Goal: Information Seeking & Learning: Learn about a topic

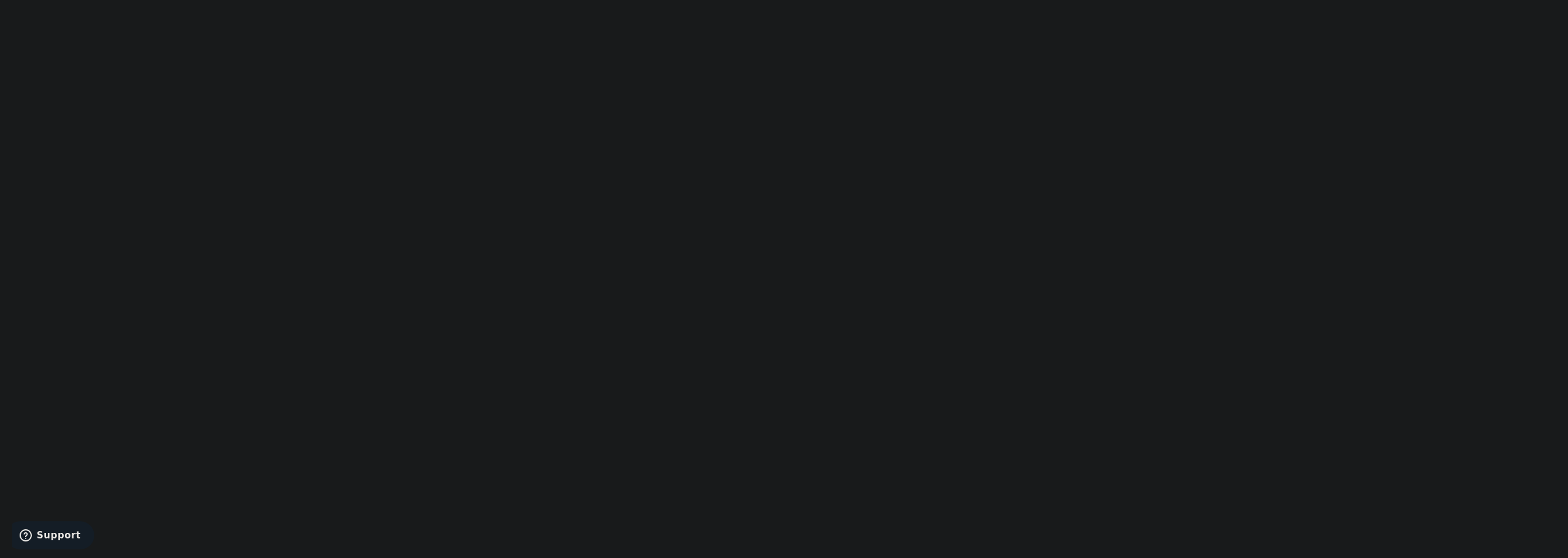
drag, startPoint x: 553, startPoint y: 2, endPoint x: 35, endPoint y: 167, distance: 543.6
click at [35, 167] on html "replay" at bounding box center [784, 279] width 1568 height 558
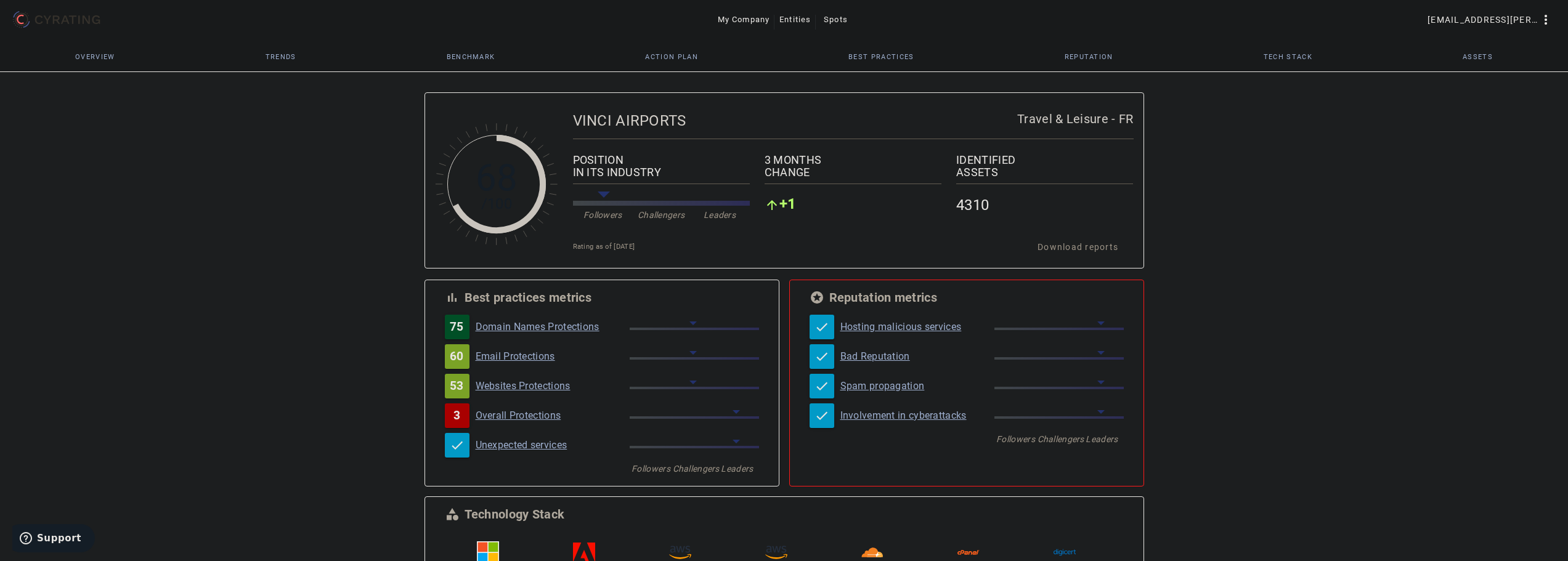
click at [681, 56] on span "Action Plan" at bounding box center [671, 57] width 53 height 7
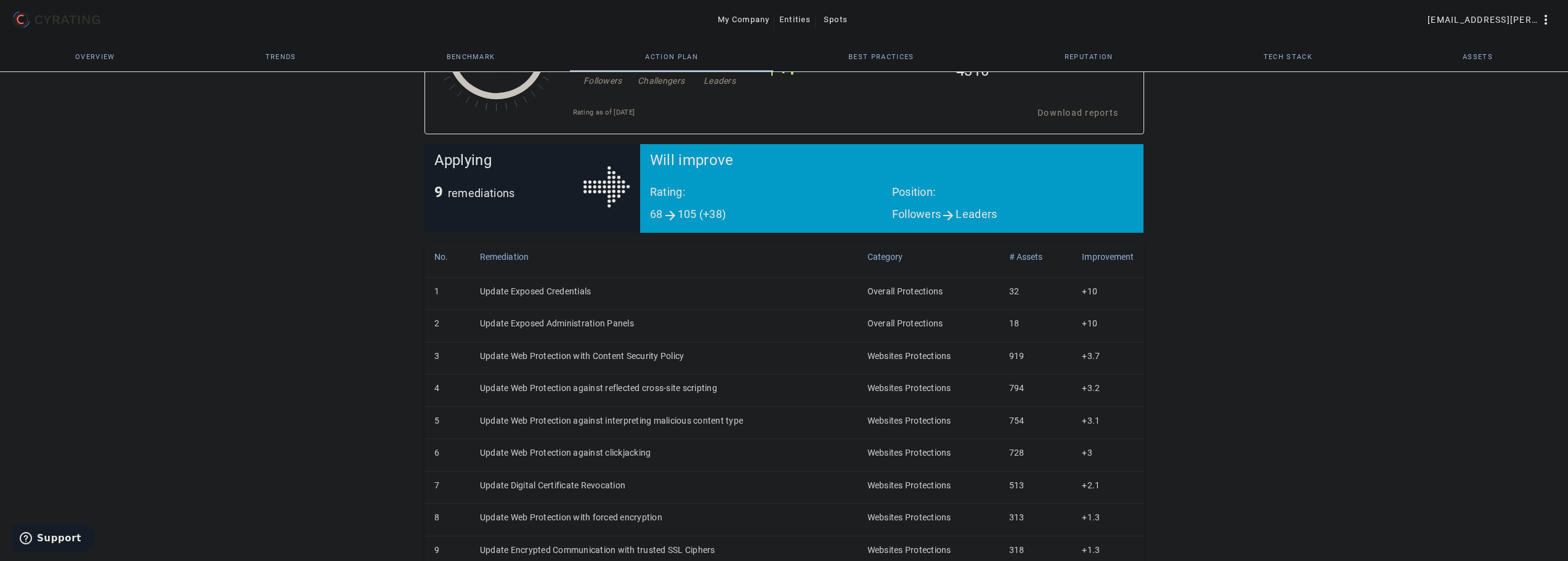
scroll to position [163, 0]
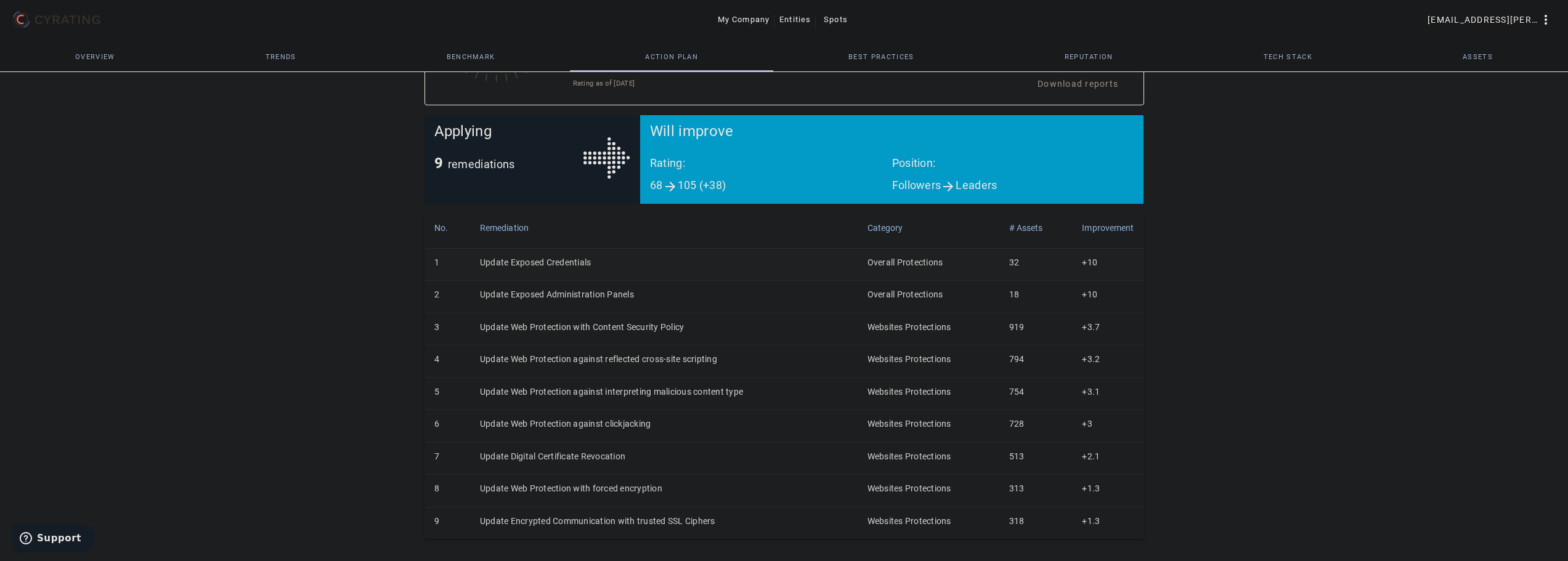
click at [526, 261] on td "Update Exposed Credentials" at bounding box center [664, 264] width 387 height 32
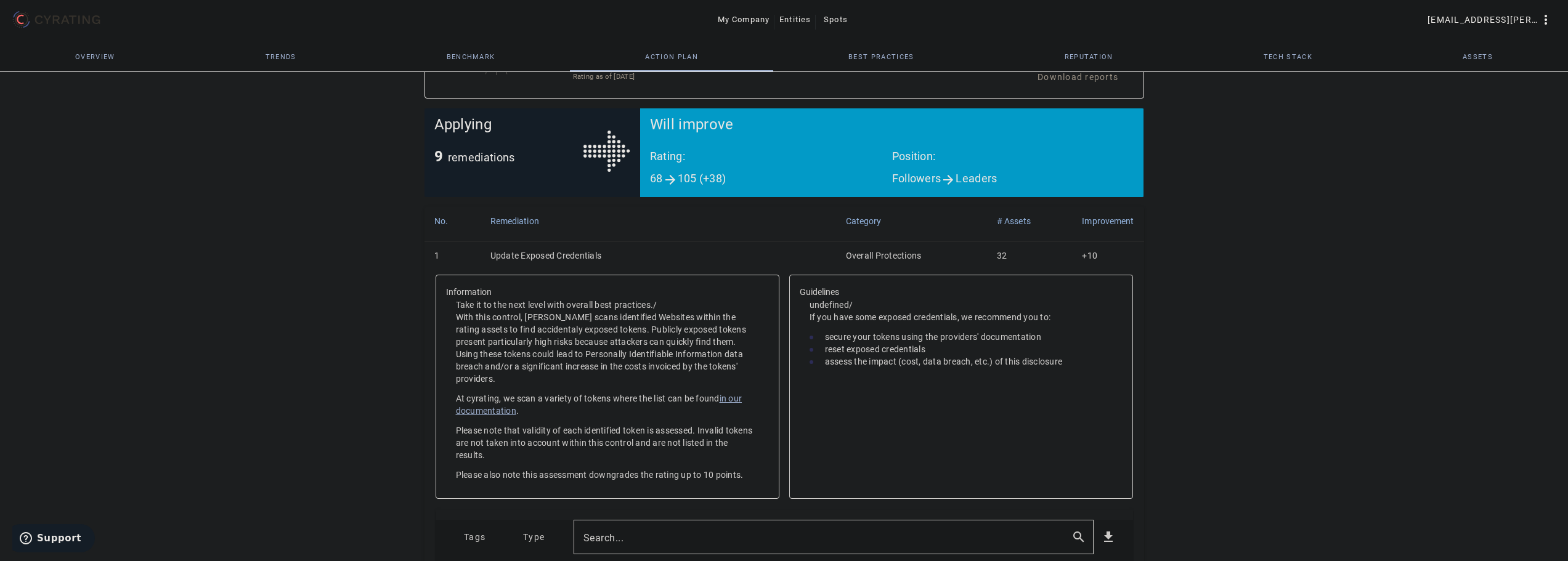
scroll to position [184, 0]
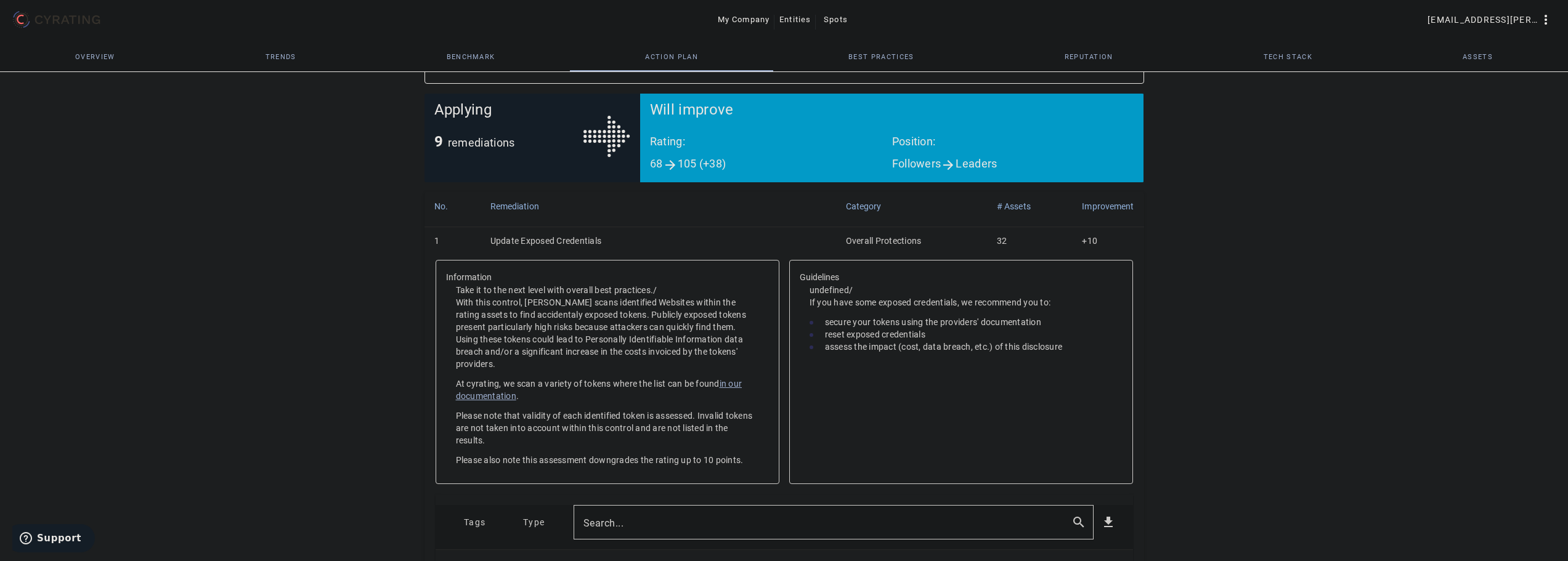
click at [1007, 241] on td "32" at bounding box center [1030, 242] width 85 height 32
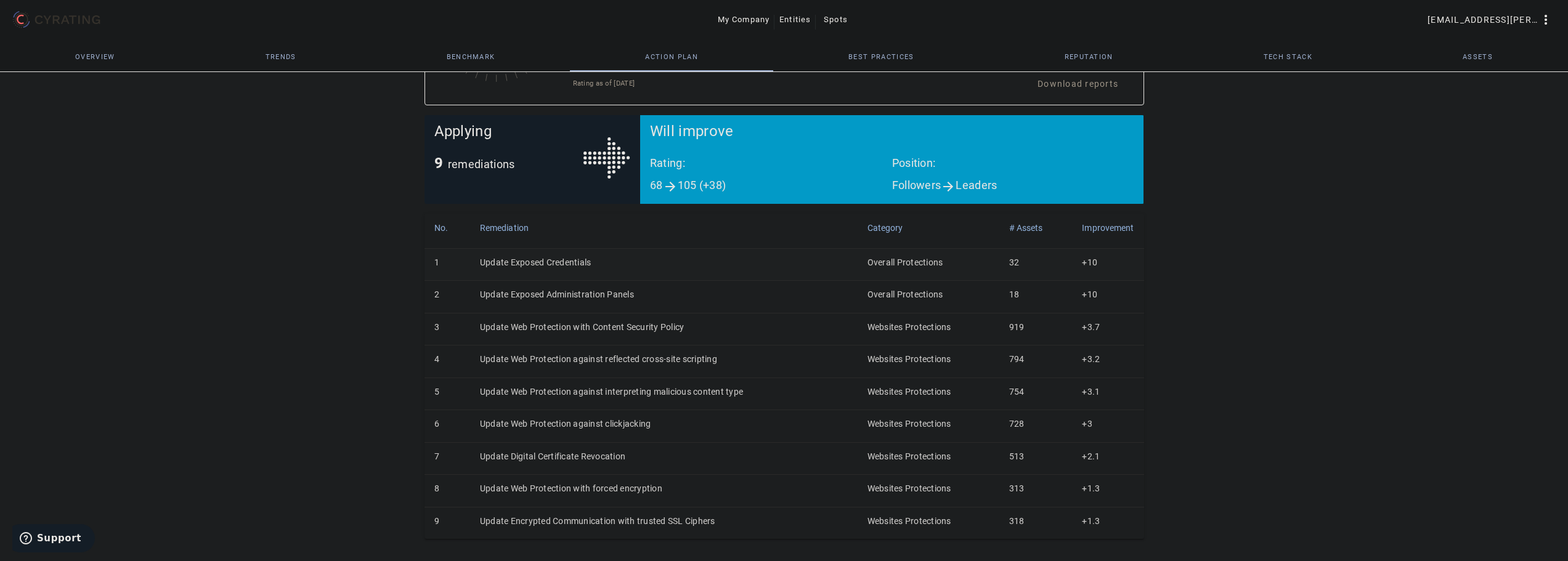
scroll to position [163, 0]
click at [1012, 260] on td "32" at bounding box center [1035, 264] width 73 height 32
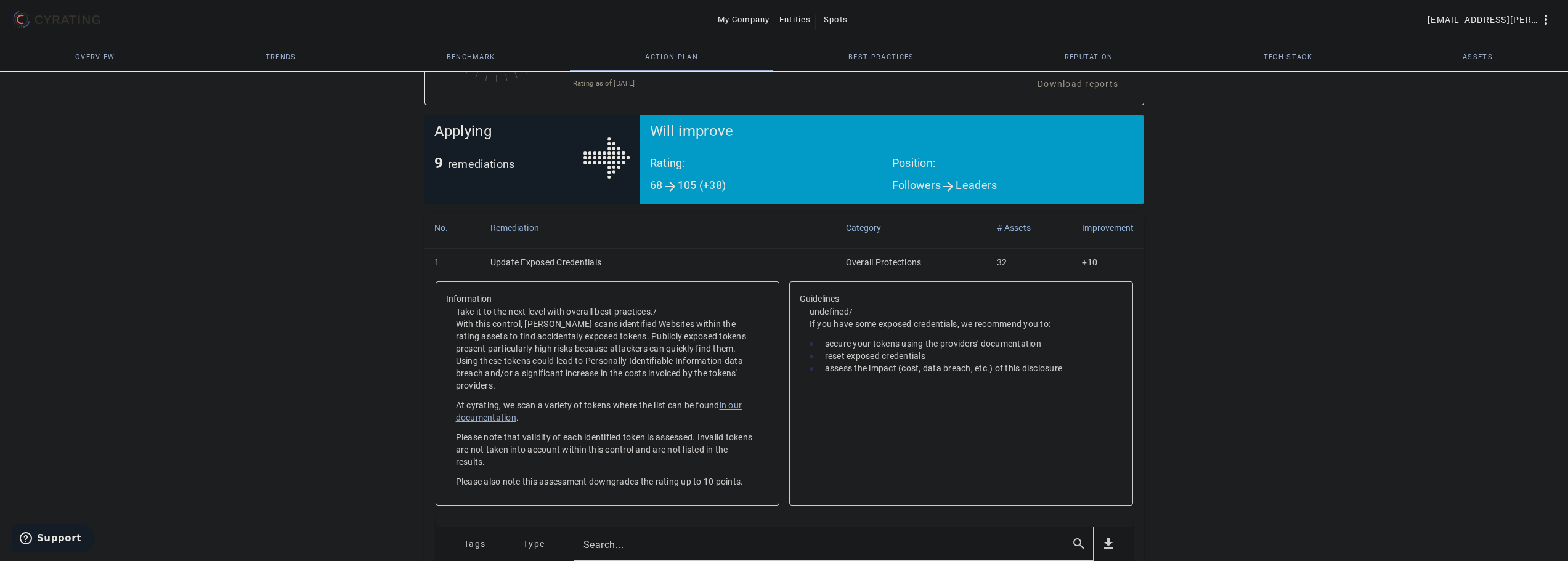
scroll to position [184, 0]
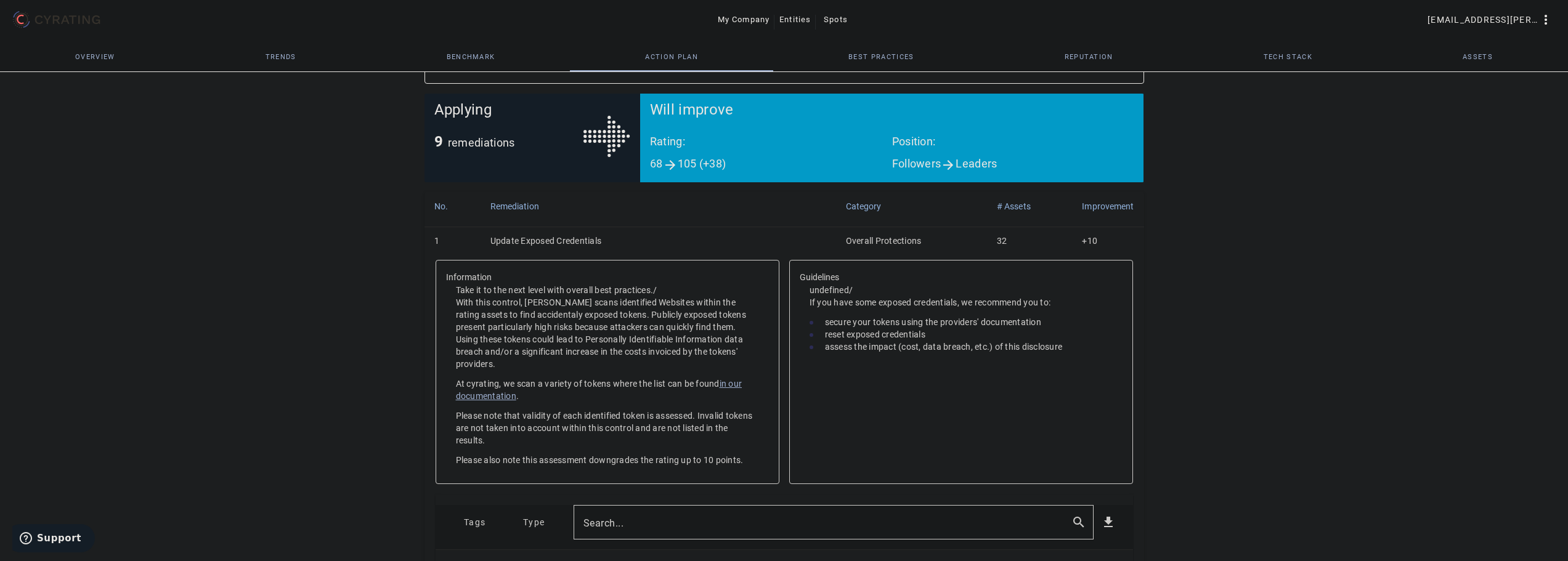
click at [498, 231] on td "Update Exposed Credentials" at bounding box center [658, 242] width 356 height 32
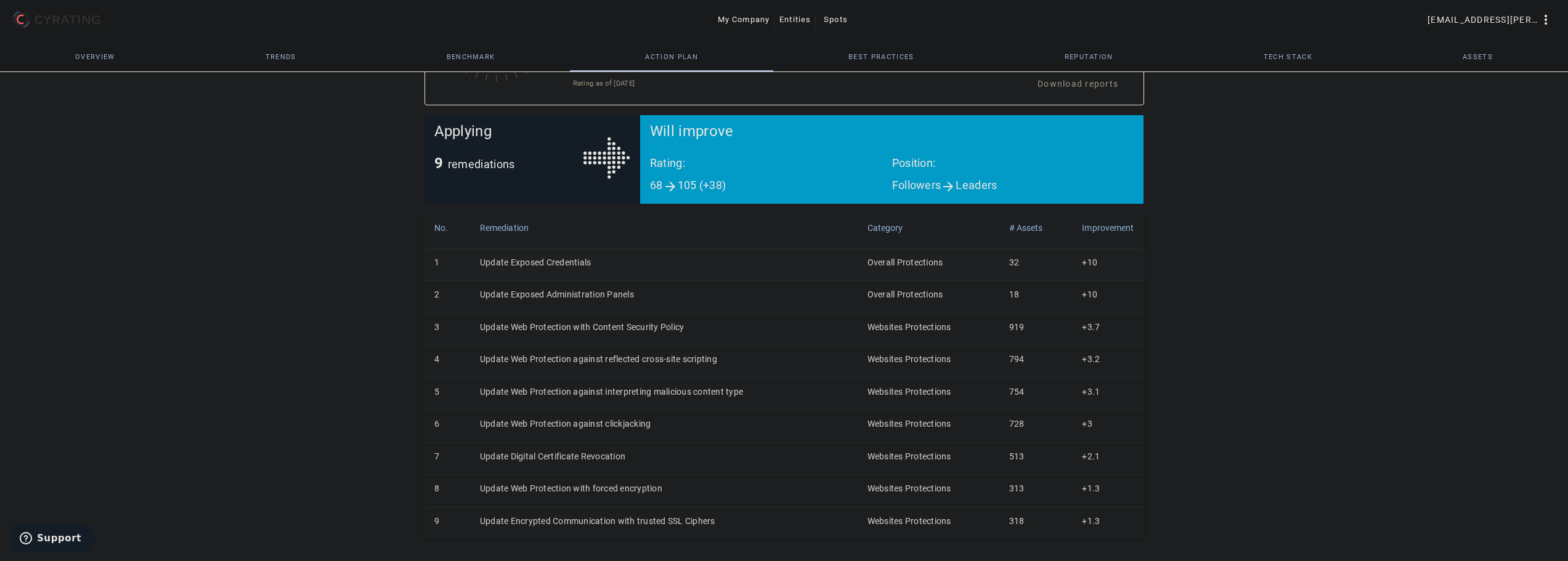
click at [441, 257] on td "1" at bounding box center [447, 264] width 46 height 32
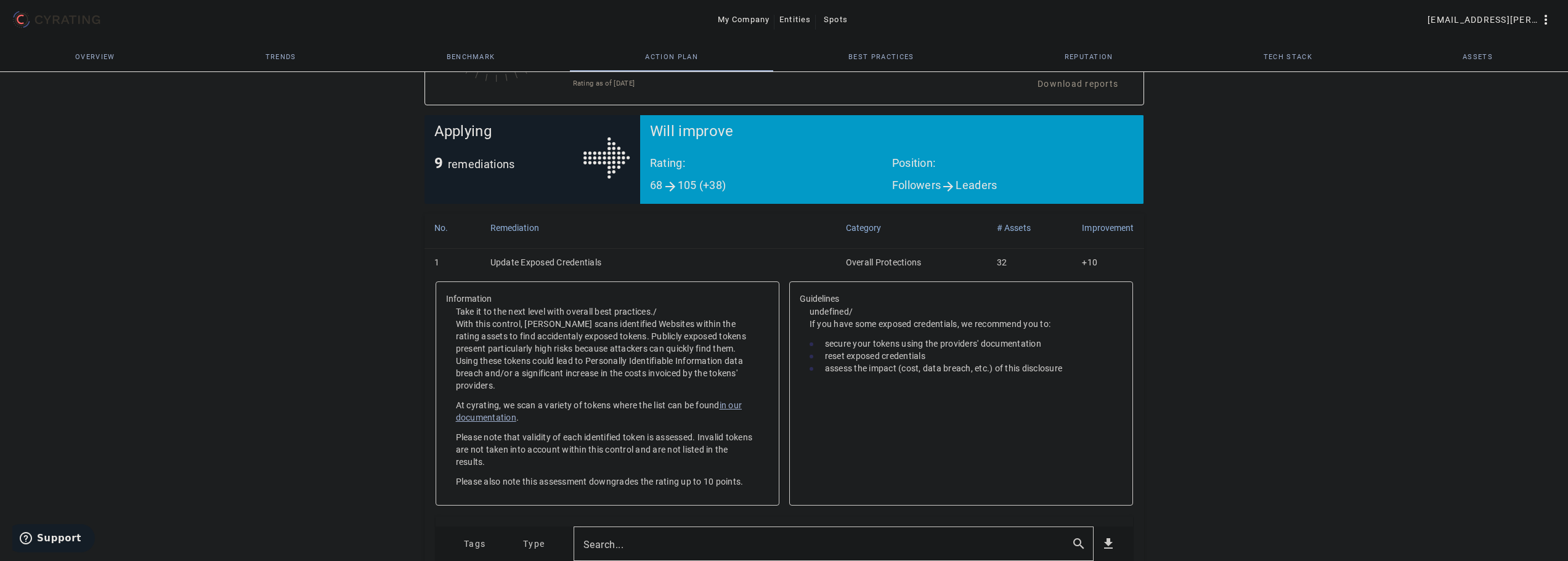
scroll to position [184, 0]
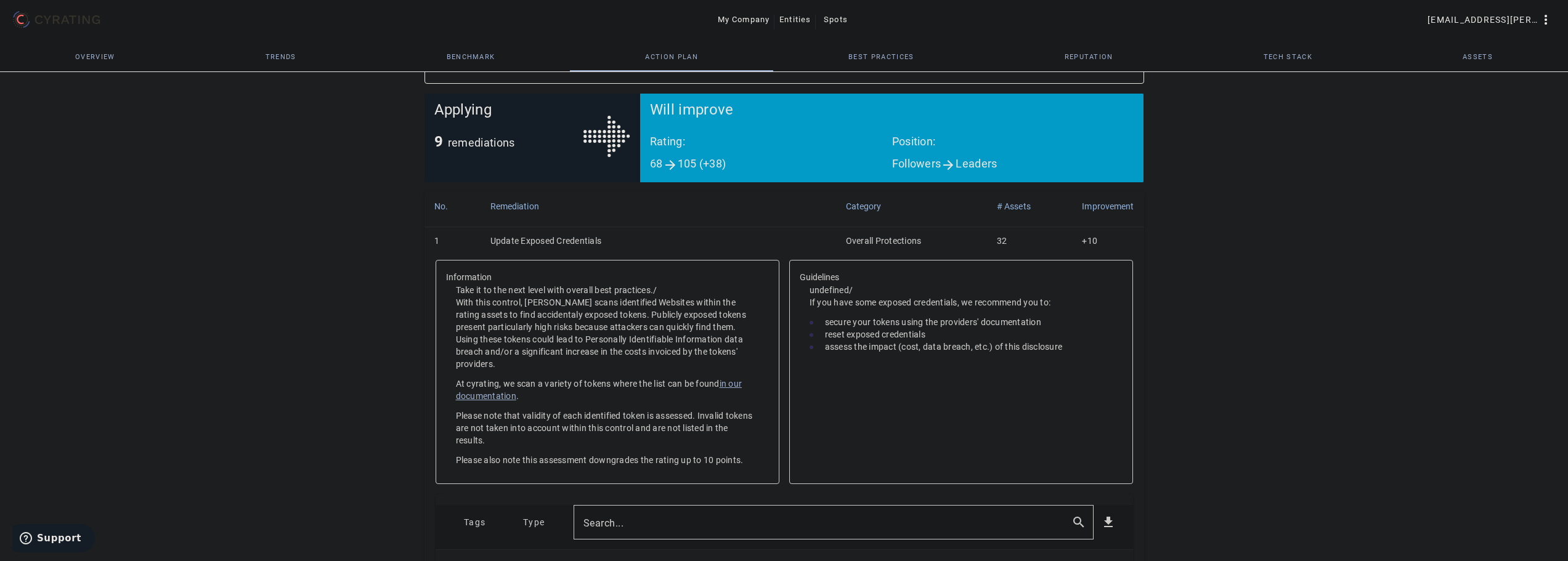
click at [1465, 54] on span "Assets" at bounding box center [1477, 57] width 30 height 7
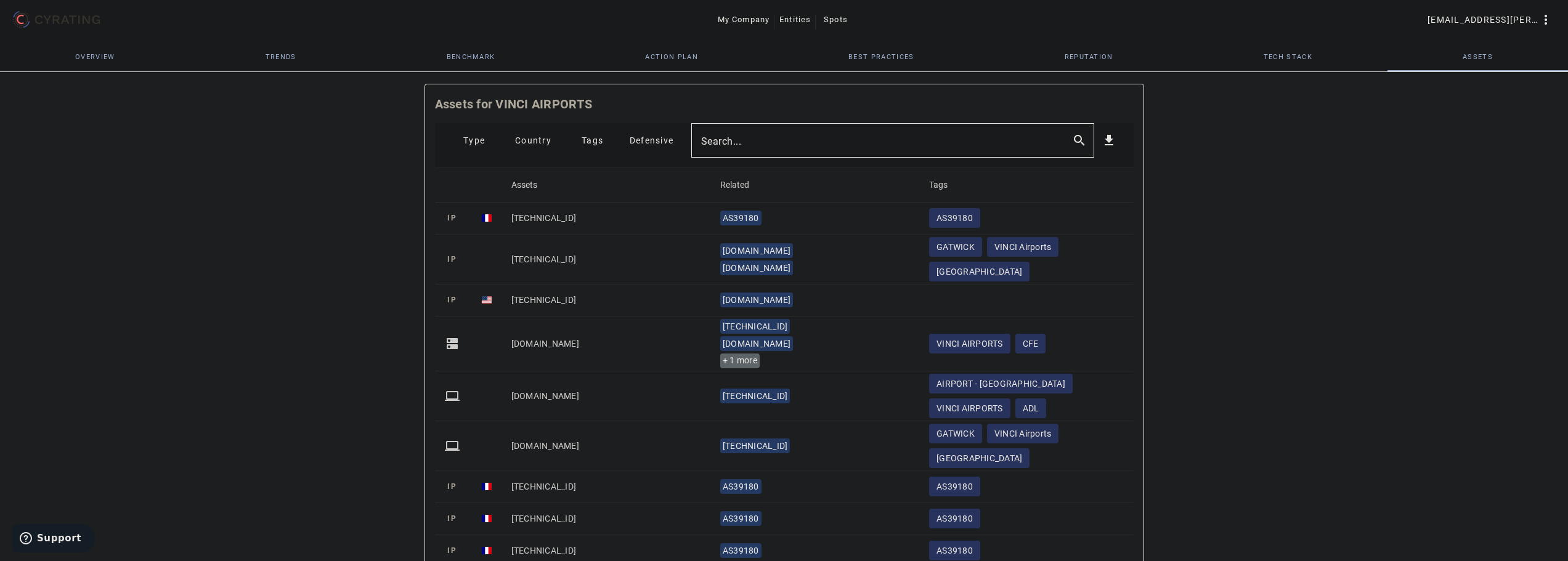
scroll to position [554, 0]
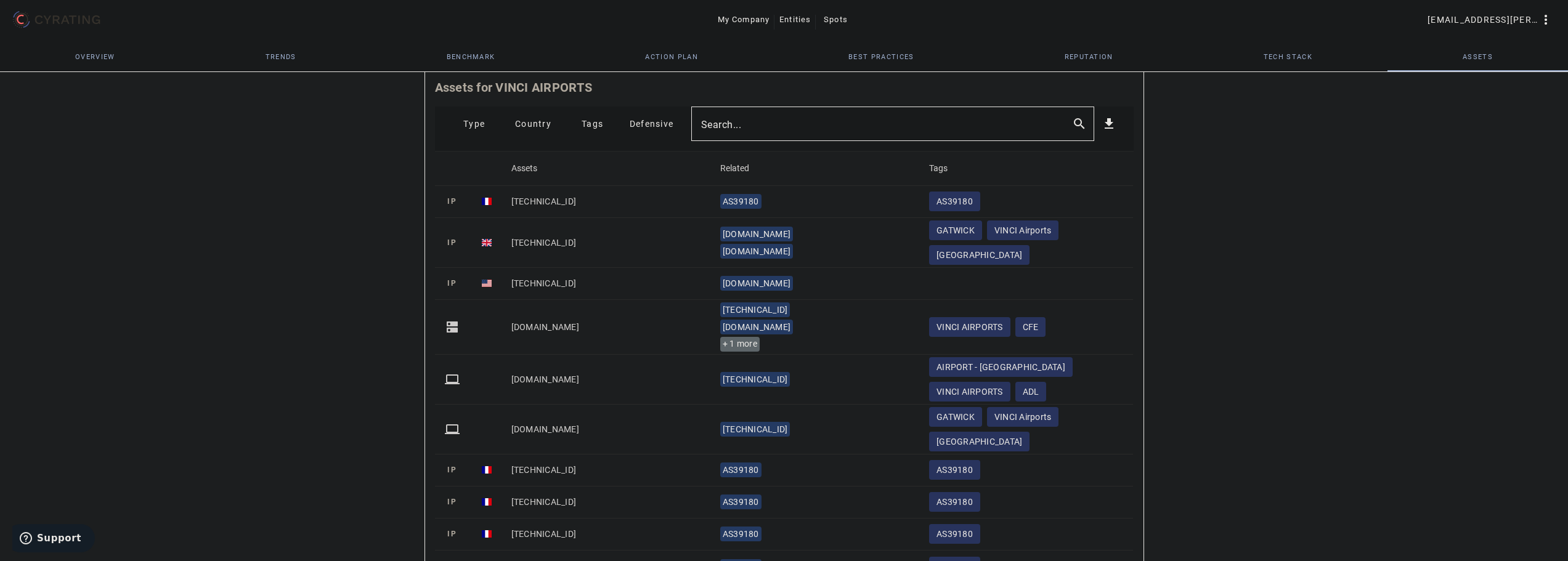
click at [733, 121] on mat-label "Search..." at bounding box center [721, 124] width 41 height 12
click at [733, 121] on input "Search..." at bounding box center [881, 124] width 361 height 15
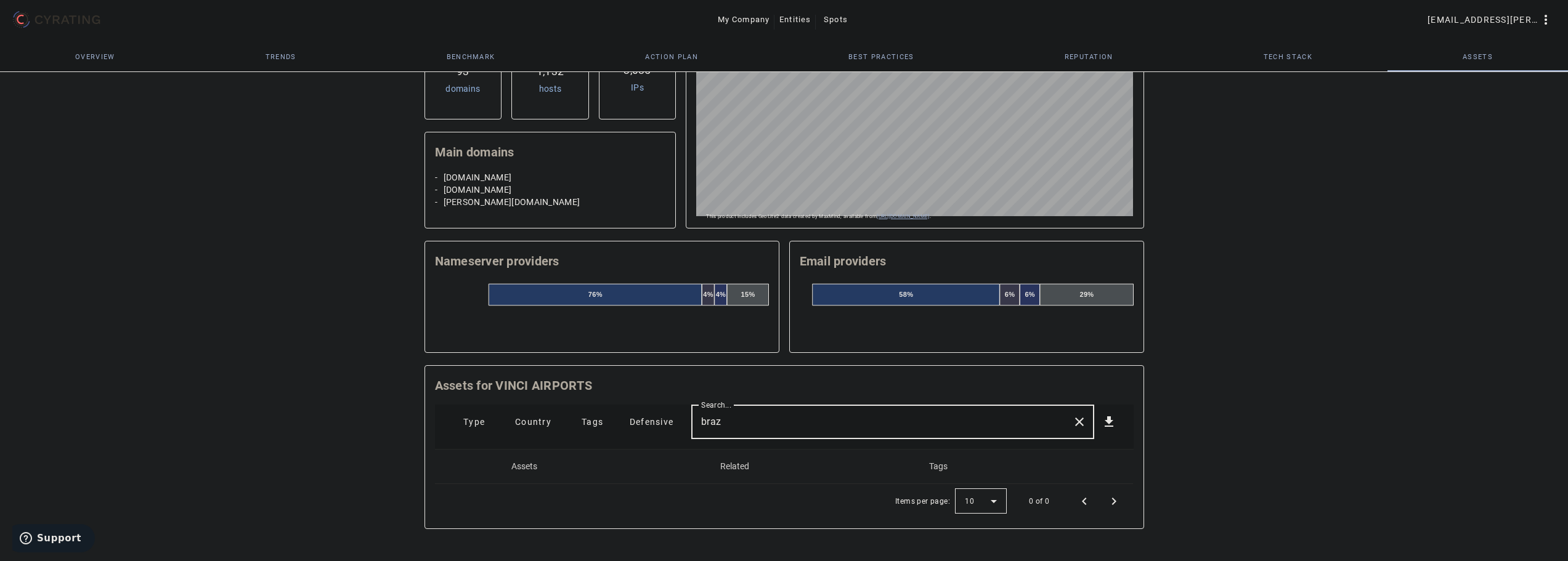
scroll to position [256, 0]
drag, startPoint x: 717, startPoint y: 428, endPoint x: 561, endPoint y: 415, distance: 156.5
click at [627, 424] on mat-toolbar-row "Type Country Tags Defensive Search... braz close get_app" at bounding box center [784, 422] width 699 height 34
type input "br"
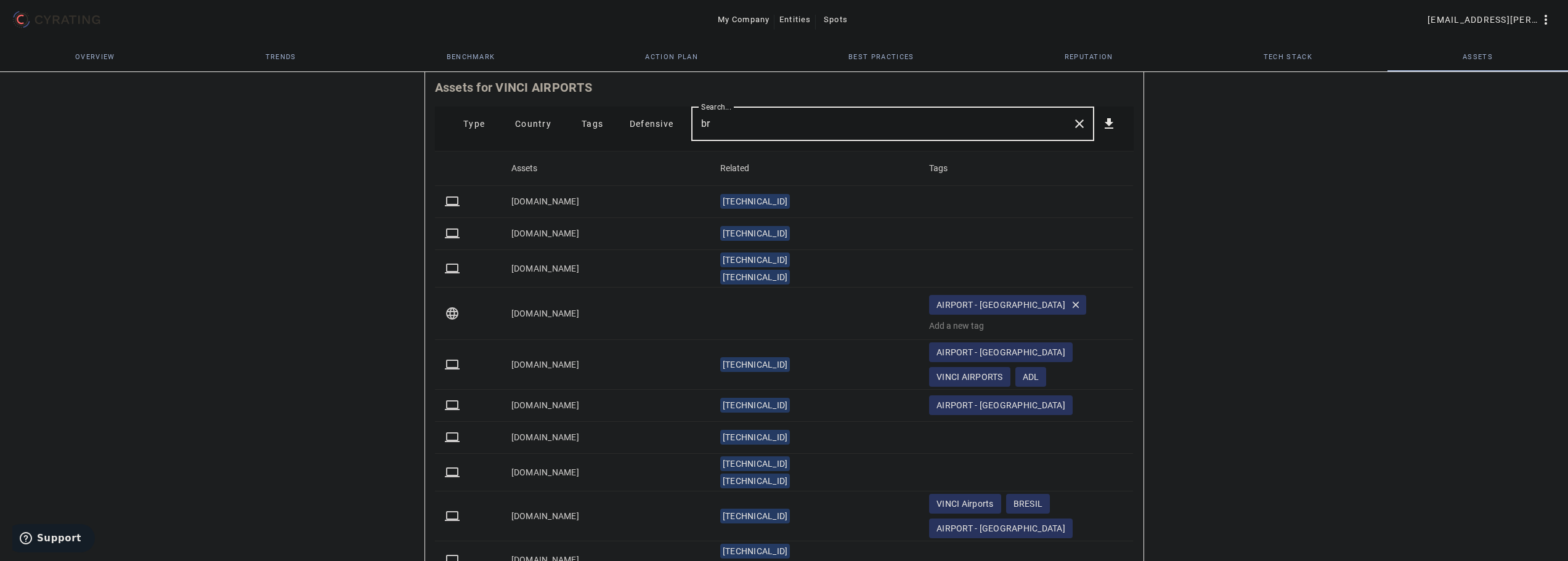
drag, startPoint x: 734, startPoint y: 128, endPoint x: 604, endPoint y: 132, distance: 130.1
click at [628, 132] on mat-toolbar-row "Type Country Tags Defensive Search... br close get_app" at bounding box center [784, 123] width 699 height 34
click at [538, 116] on span "Country" at bounding box center [533, 123] width 36 height 19
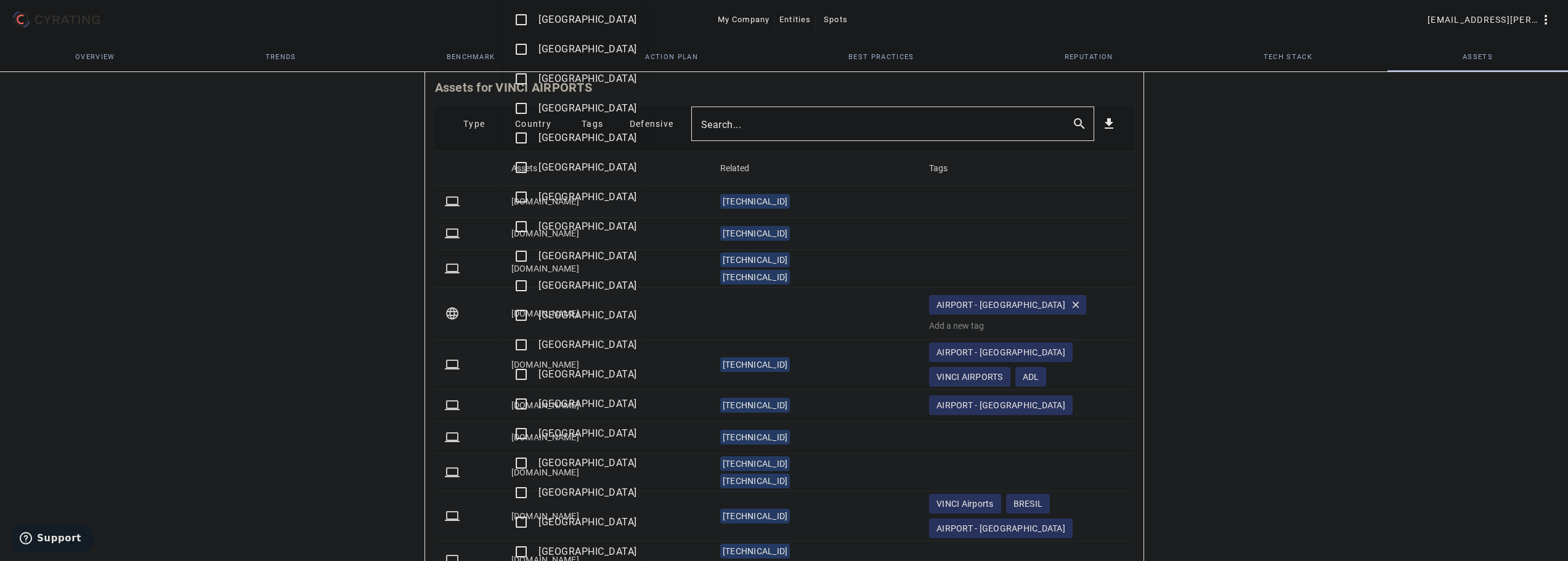
click at [523, 462] on mat-icon "check_box_outline_blank" at bounding box center [521, 463] width 15 height 15
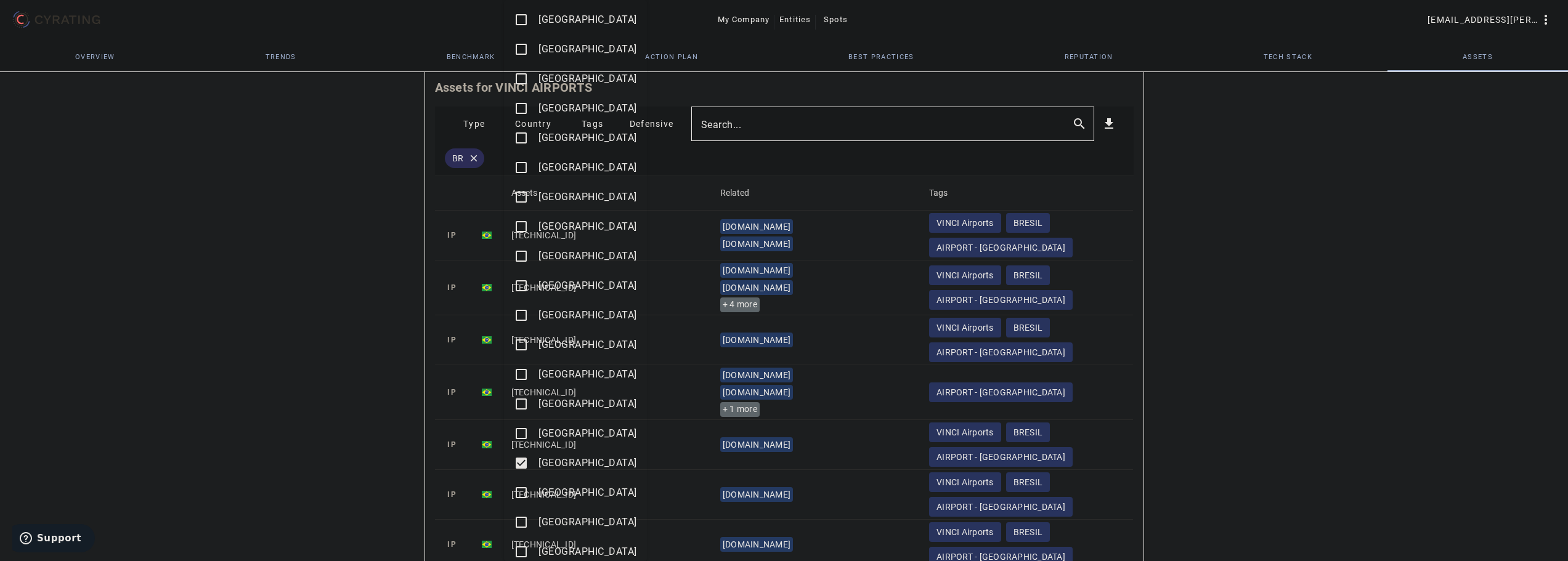
click at [339, 357] on div at bounding box center [784, 280] width 1568 height 561
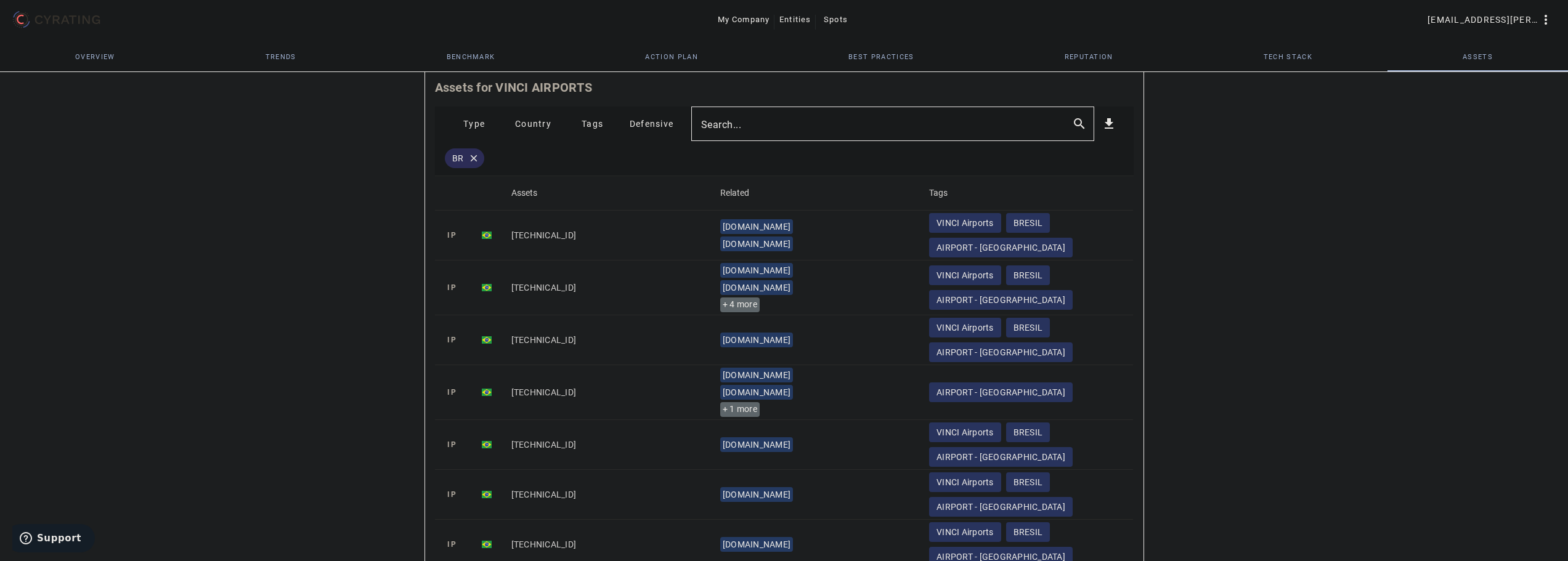
click at [507, 236] on mat-cell "[TECHNICAL_ID]" at bounding box center [606, 236] width 209 height 50
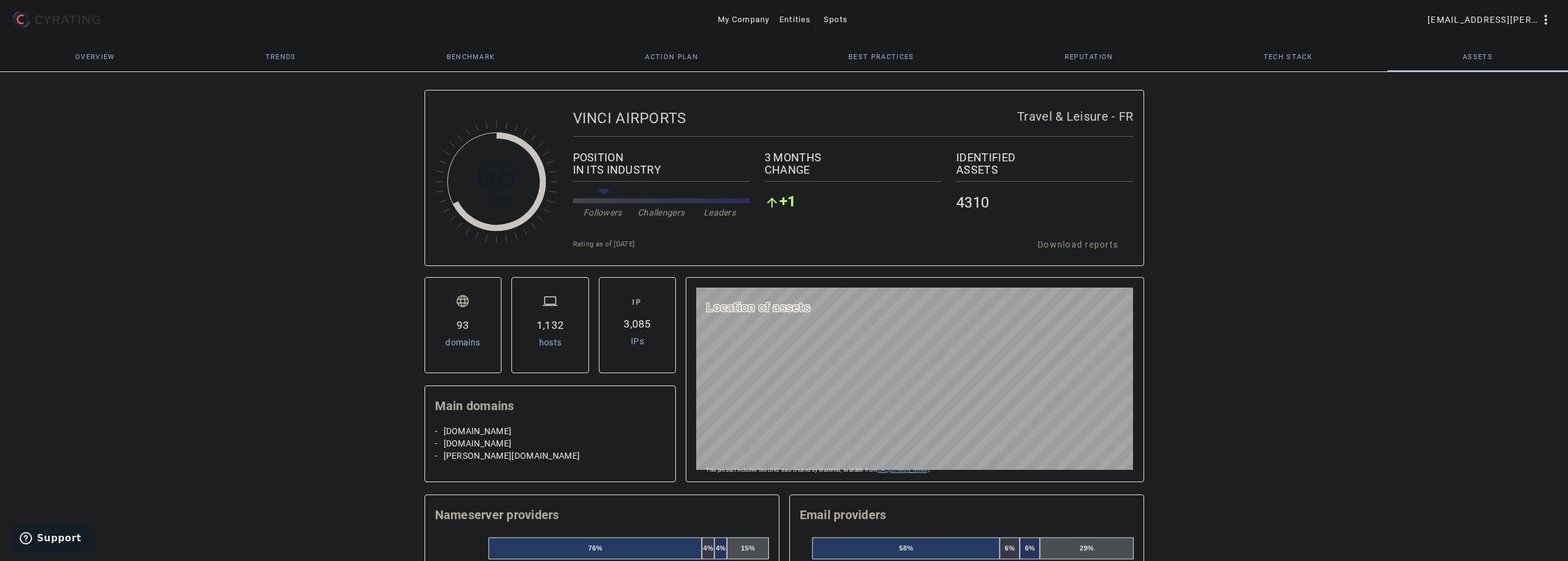
scroll to position [0, 0]
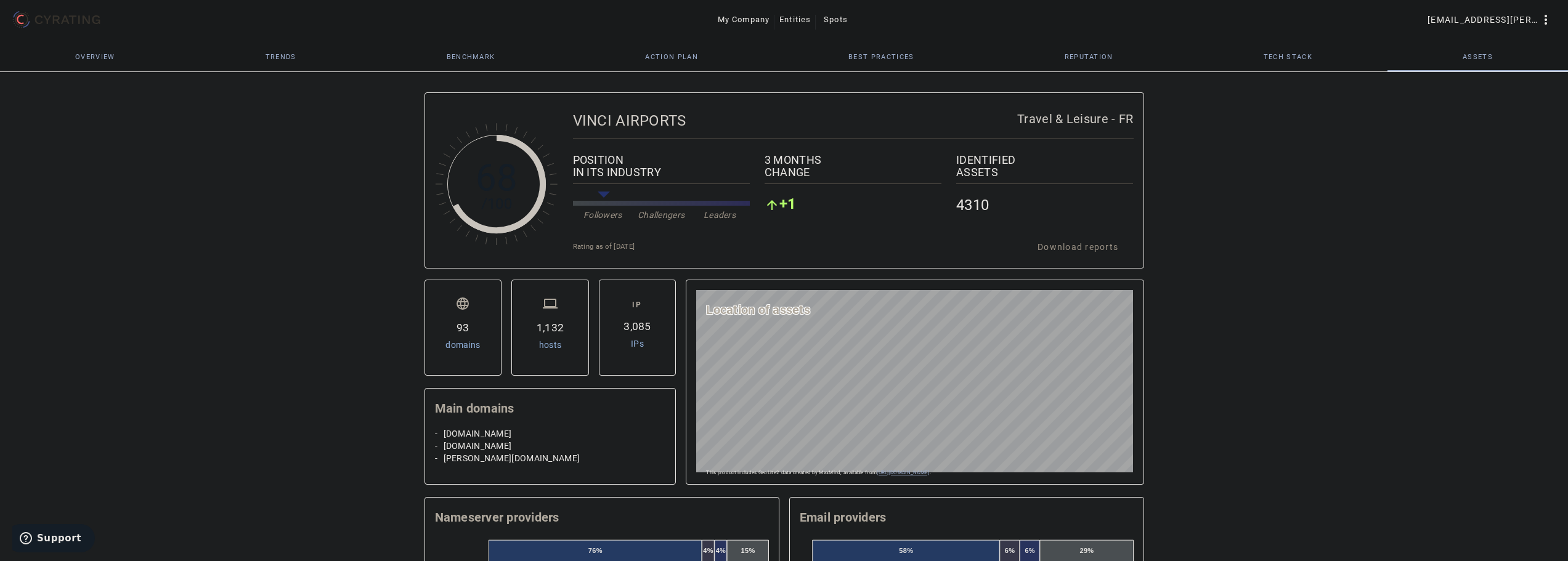
click at [88, 53] on span "Overview" at bounding box center [95, 56] width 40 height 29
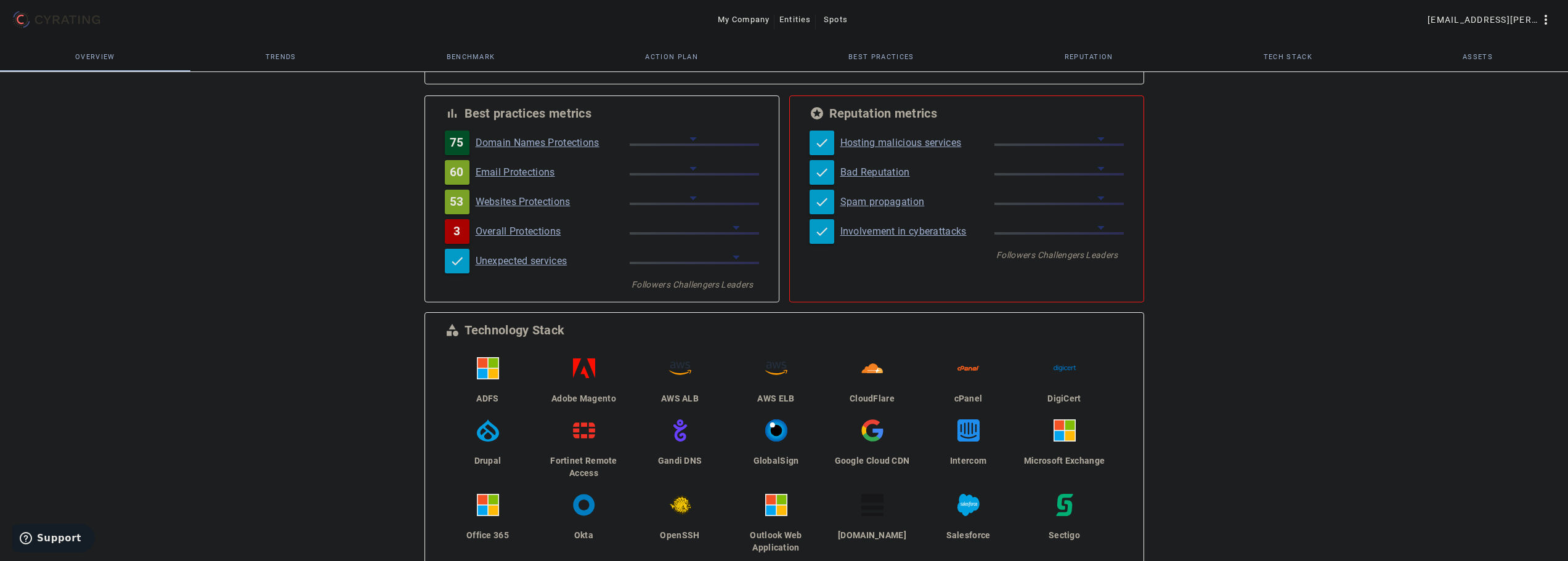
scroll to position [184, 0]
click at [526, 145] on link "Domain Names Protections" at bounding box center [553, 143] width 154 height 13
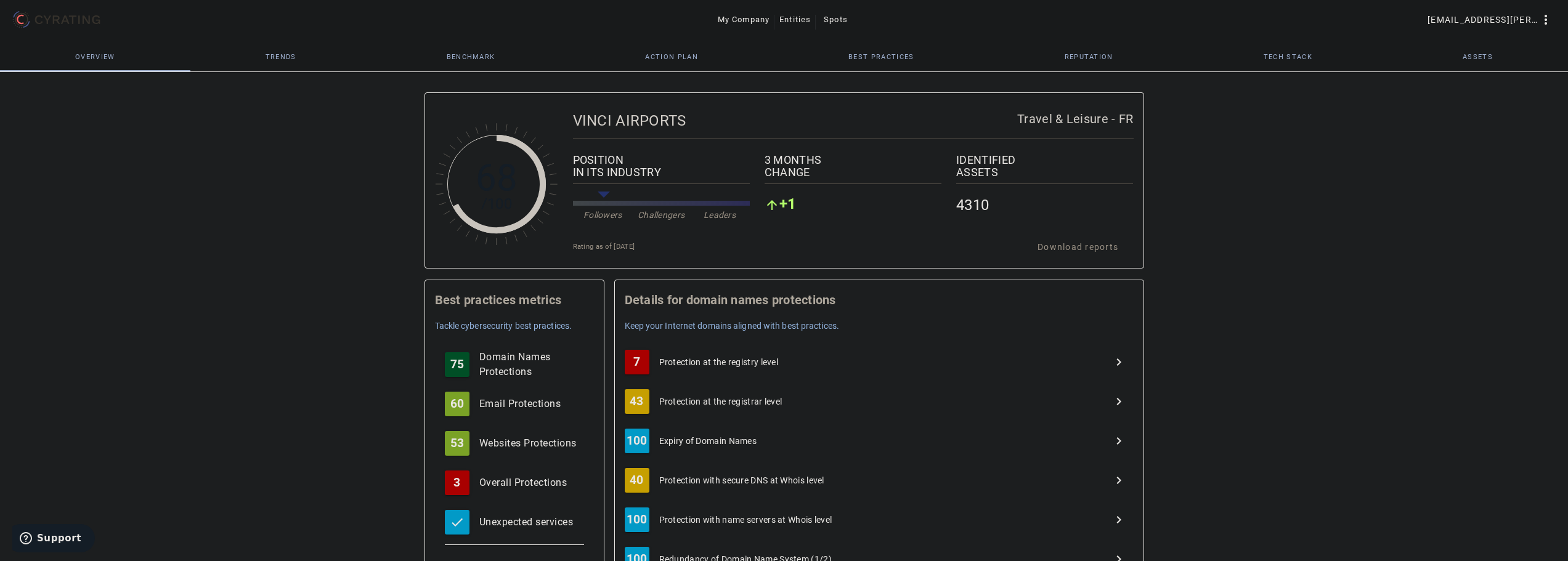
click at [460, 368] on span "75" at bounding box center [457, 365] width 14 height 13
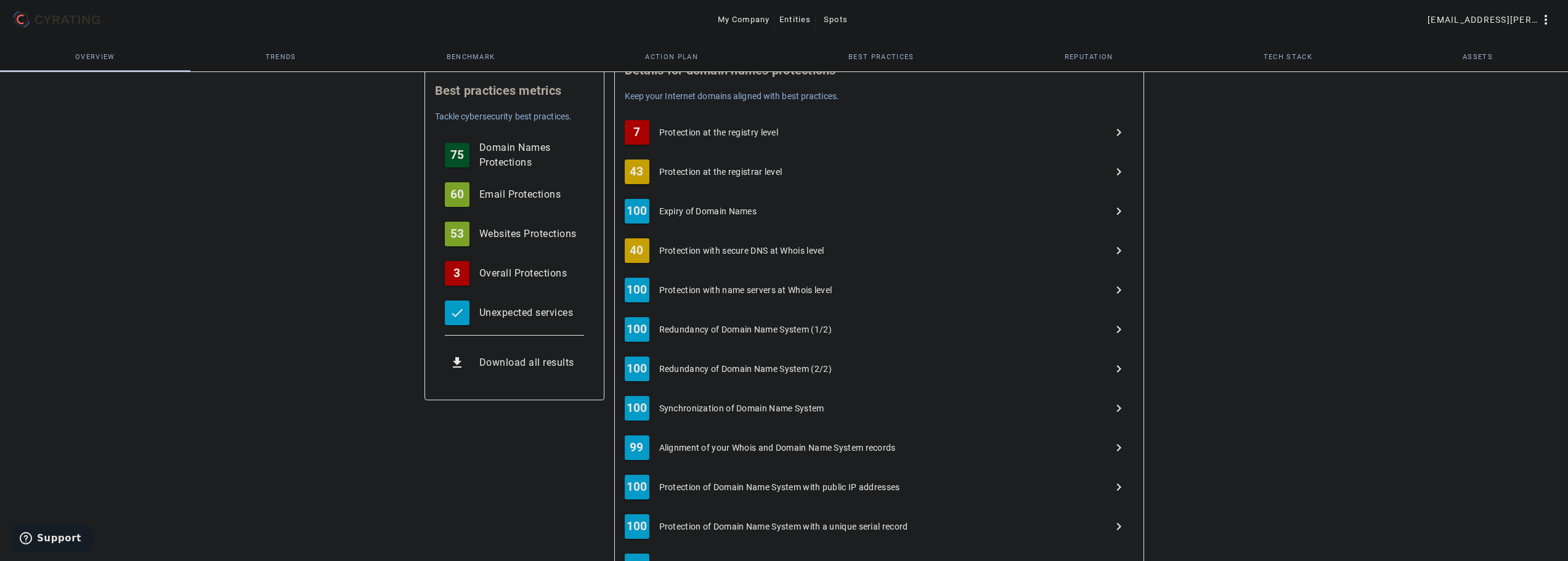
scroll to position [23, 0]
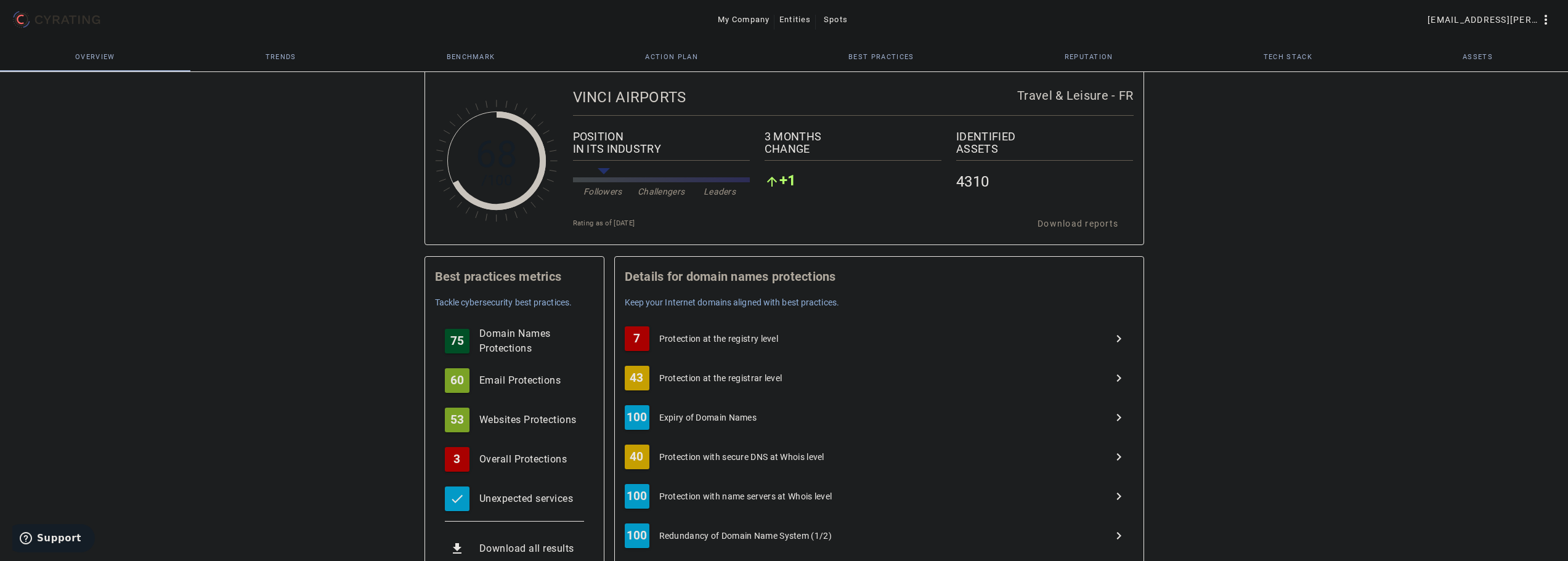
click at [747, 339] on span "Protection at the registry level" at bounding box center [719, 338] width 120 height 13
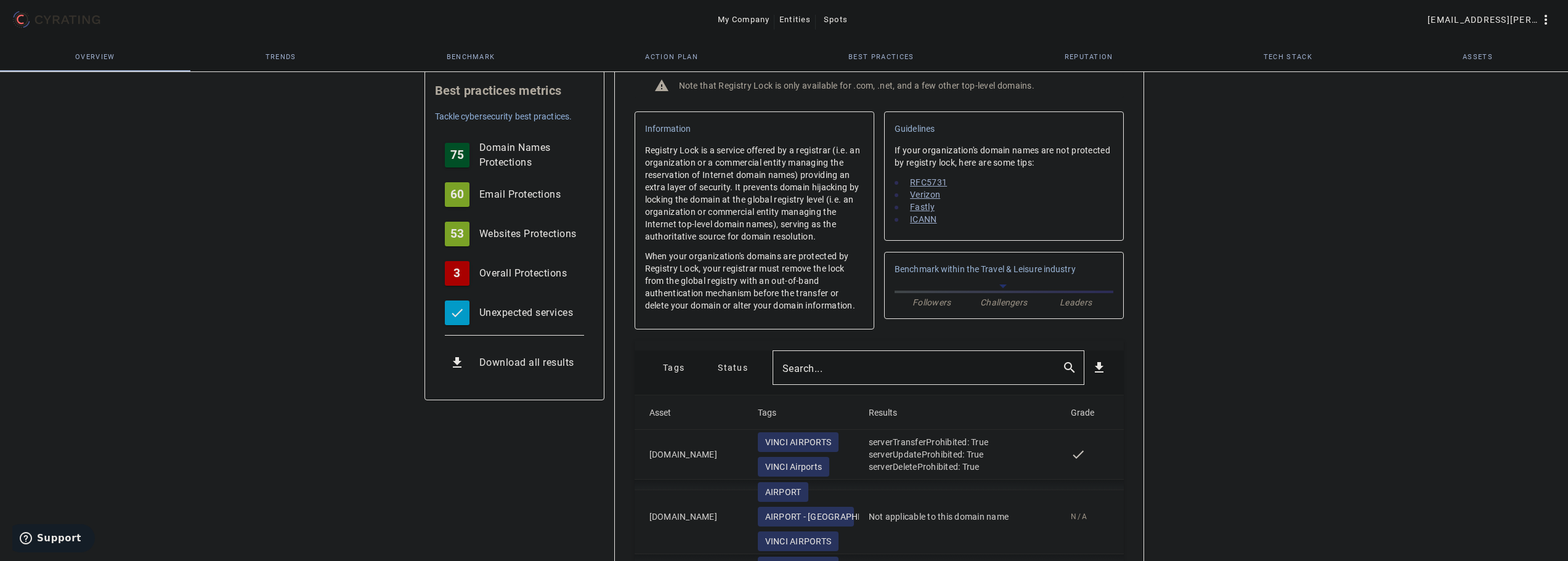
scroll to position [393, 0]
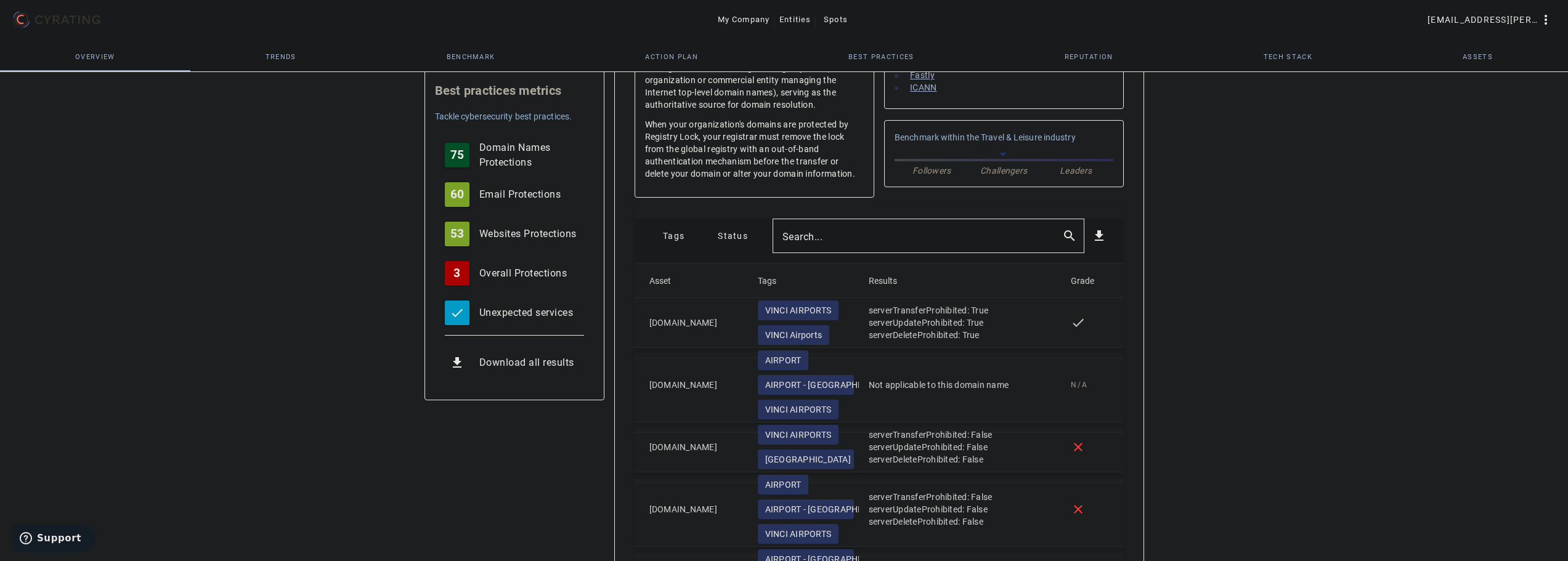
click at [814, 234] on mat-label "Search..." at bounding box center [802, 236] width 41 height 12
click at [814, 234] on input "Search..." at bounding box center [917, 236] width 270 height 15
click at [667, 234] on span "Tags" at bounding box center [674, 235] width 21 height 19
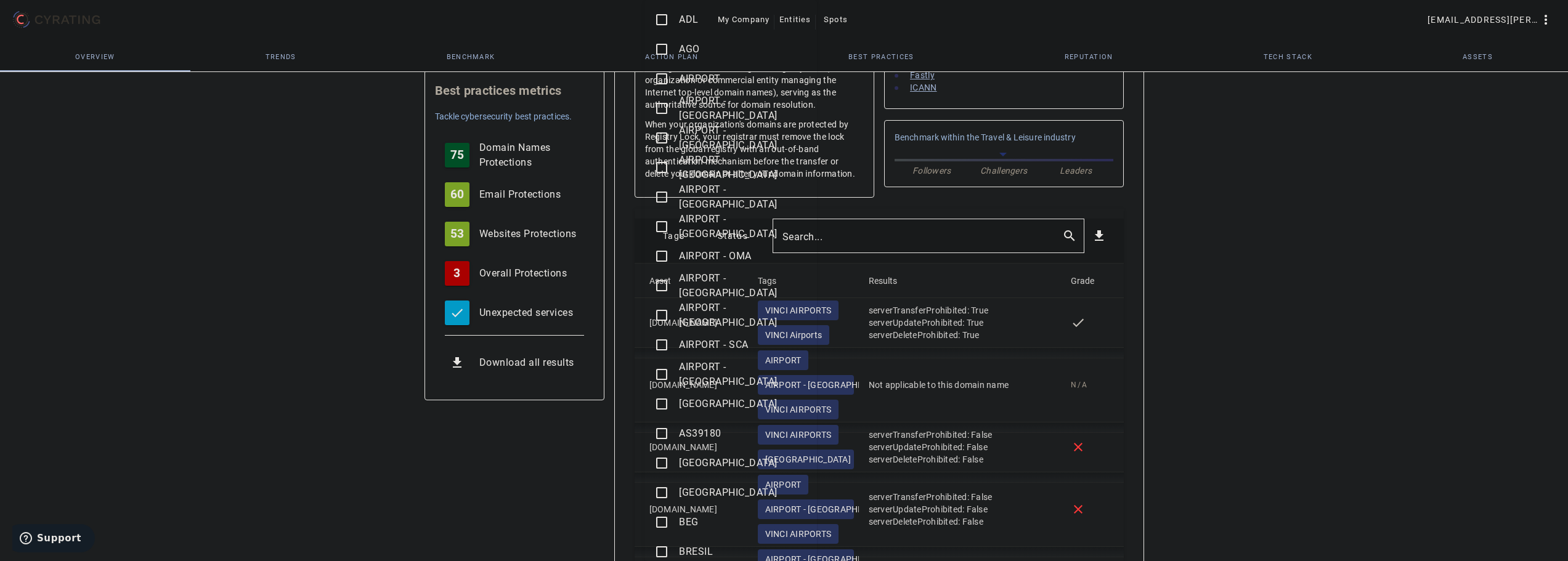
click at [655, 141] on mat-icon "check_box_outline_blank" at bounding box center [662, 138] width 15 height 15
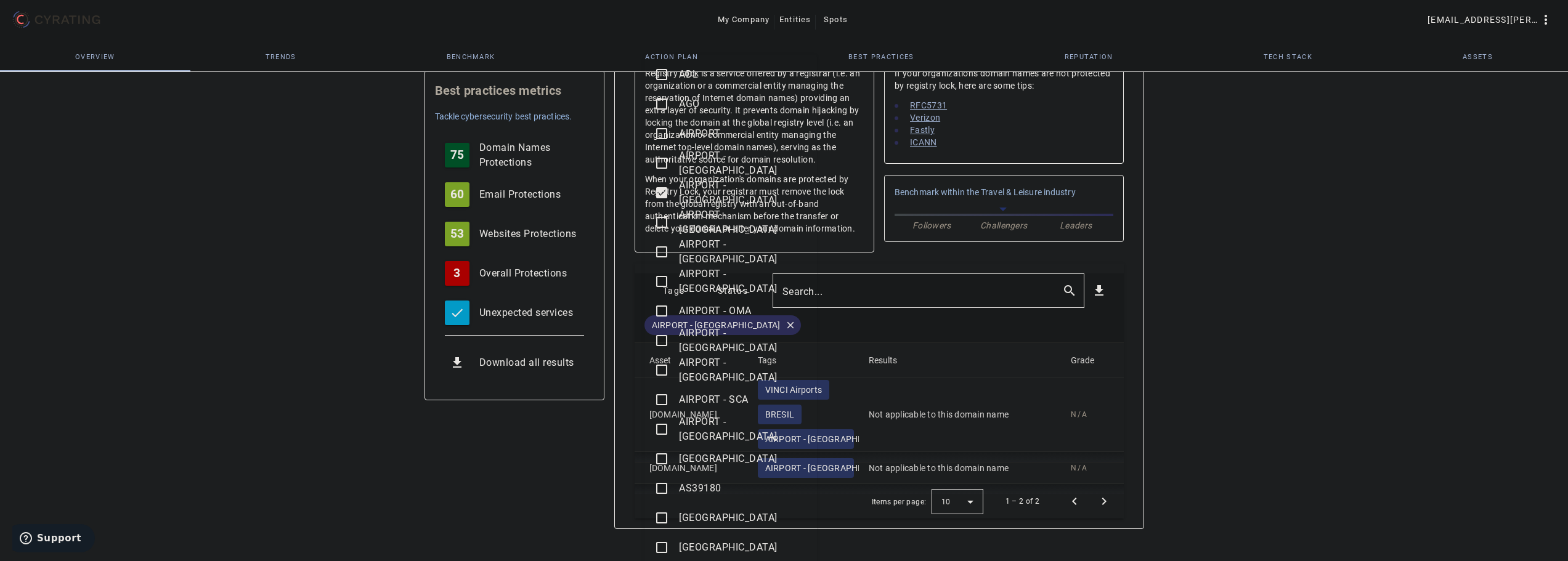
click at [481, 483] on div at bounding box center [784, 280] width 1568 height 561
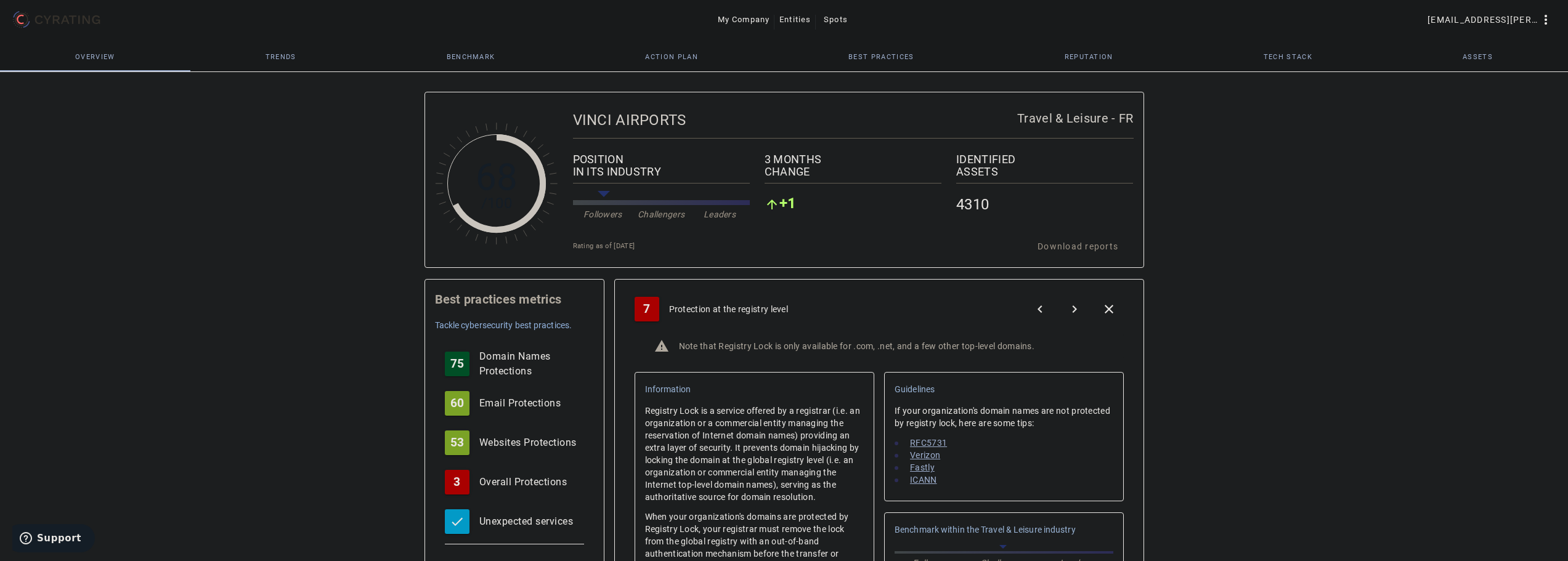
scroll to position [0, 0]
click at [1109, 310] on mat-icon "close" at bounding box center [1109, 310] width 15 height 15
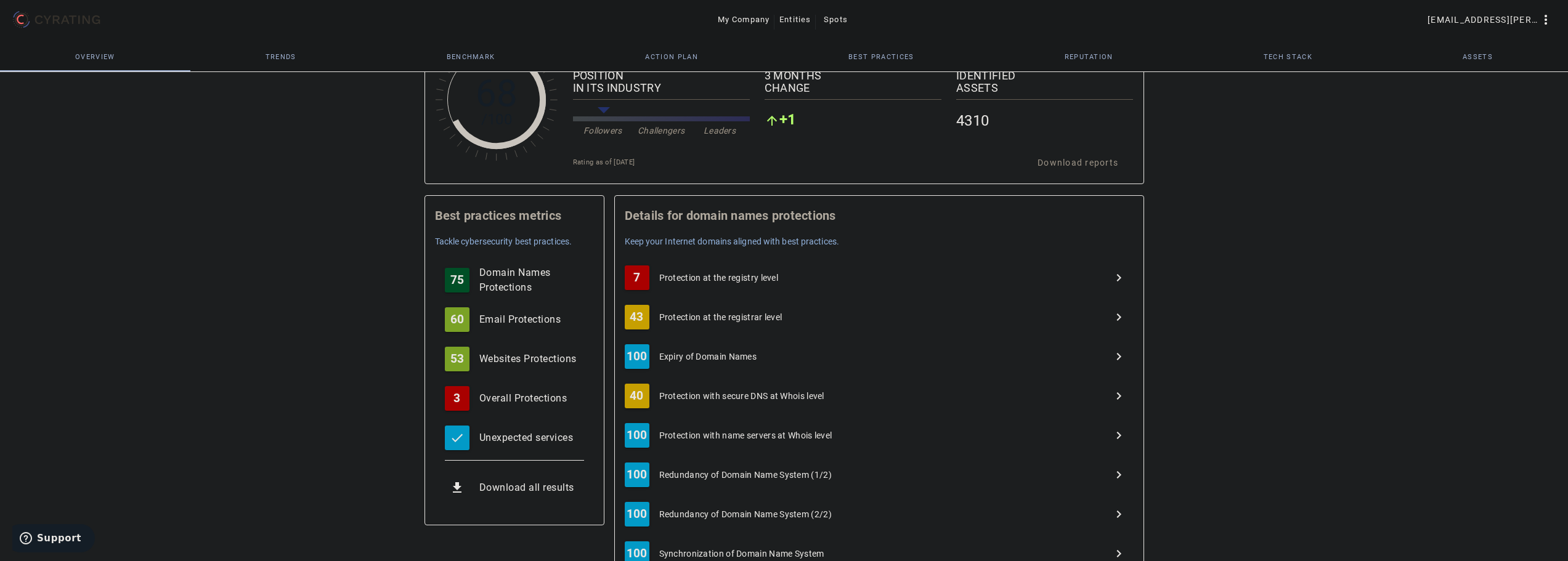
scroll to position [61, 0]
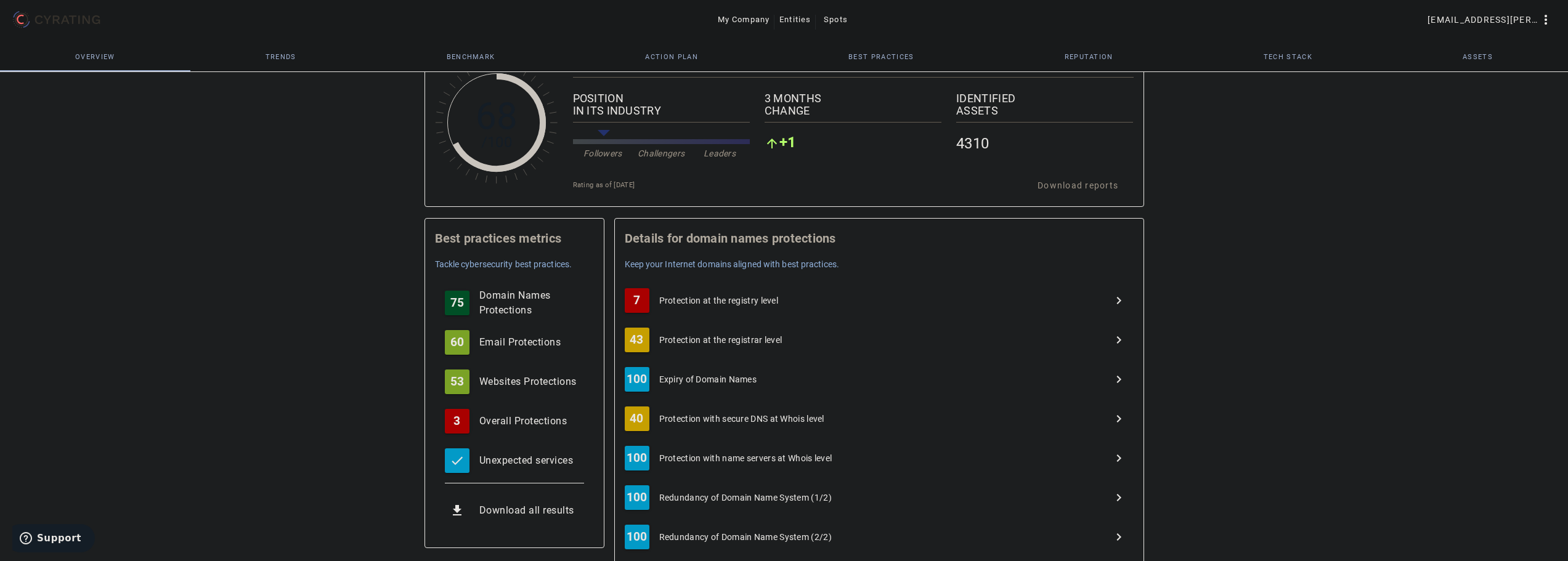
click at [739, 330] on div "43 Protection at the registrar level navigate_next" at bounding box center [879, 340] width 509 height 39
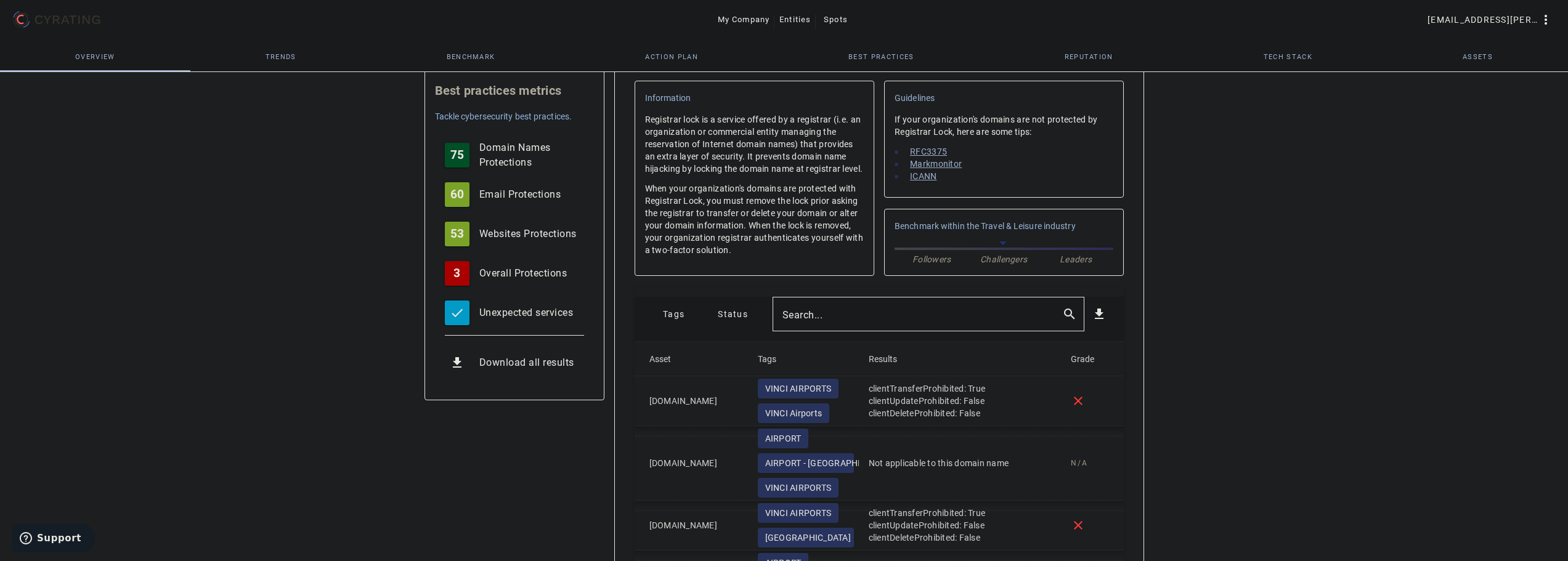
scroll to position [308, 0]
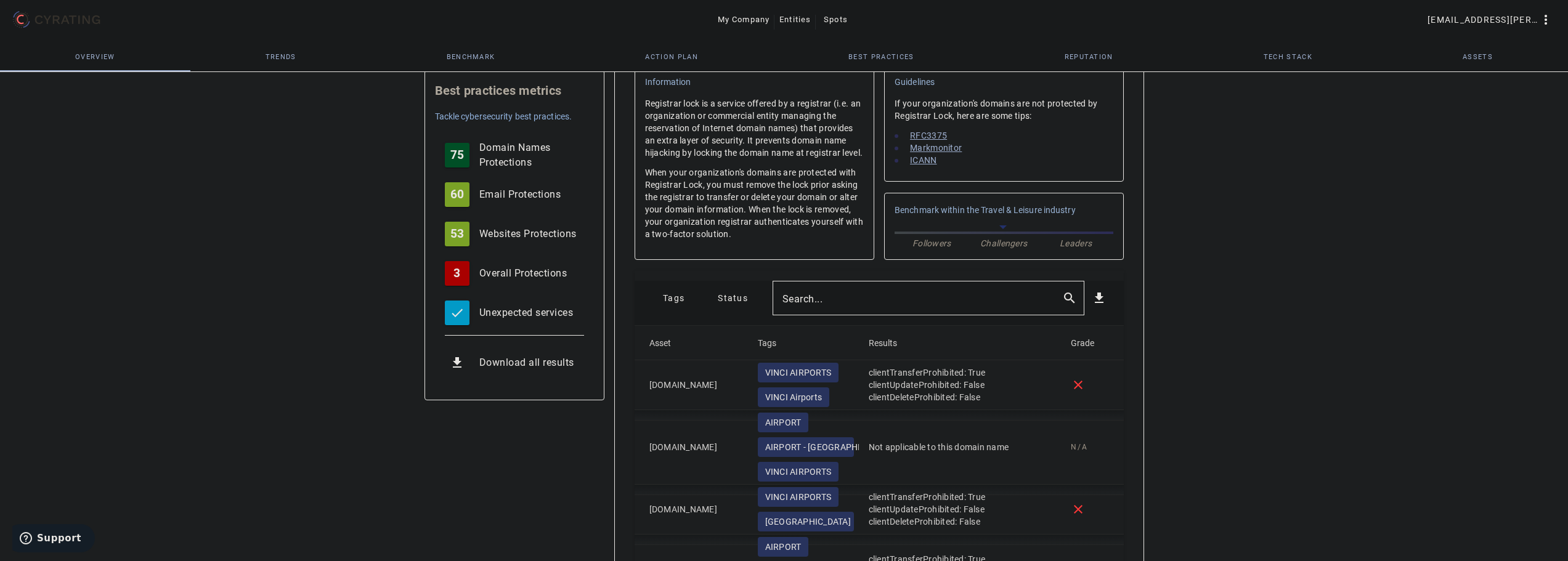
click at [811, 305] on mat-label "Search..." at bounding box center [802, 298] width 41 height 12
click at [811, 305] on input "Search..." at bounding box center [917, 298] width 270 height 15
click at [678, 308] on span "Tags" at bounding box center [674, 298] width 21 height 19
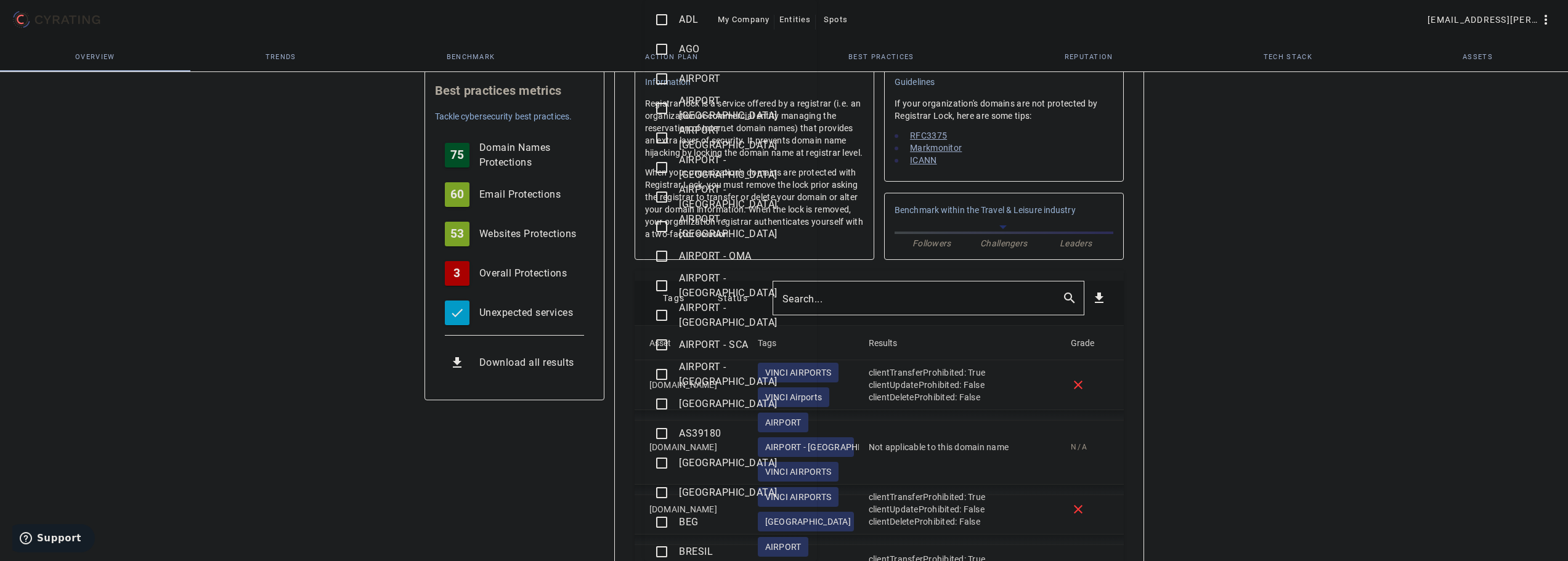
click at [662, 135] on mat-icon "check_box_outline_blank" at bounding box center [662, 138] width 15 height 15
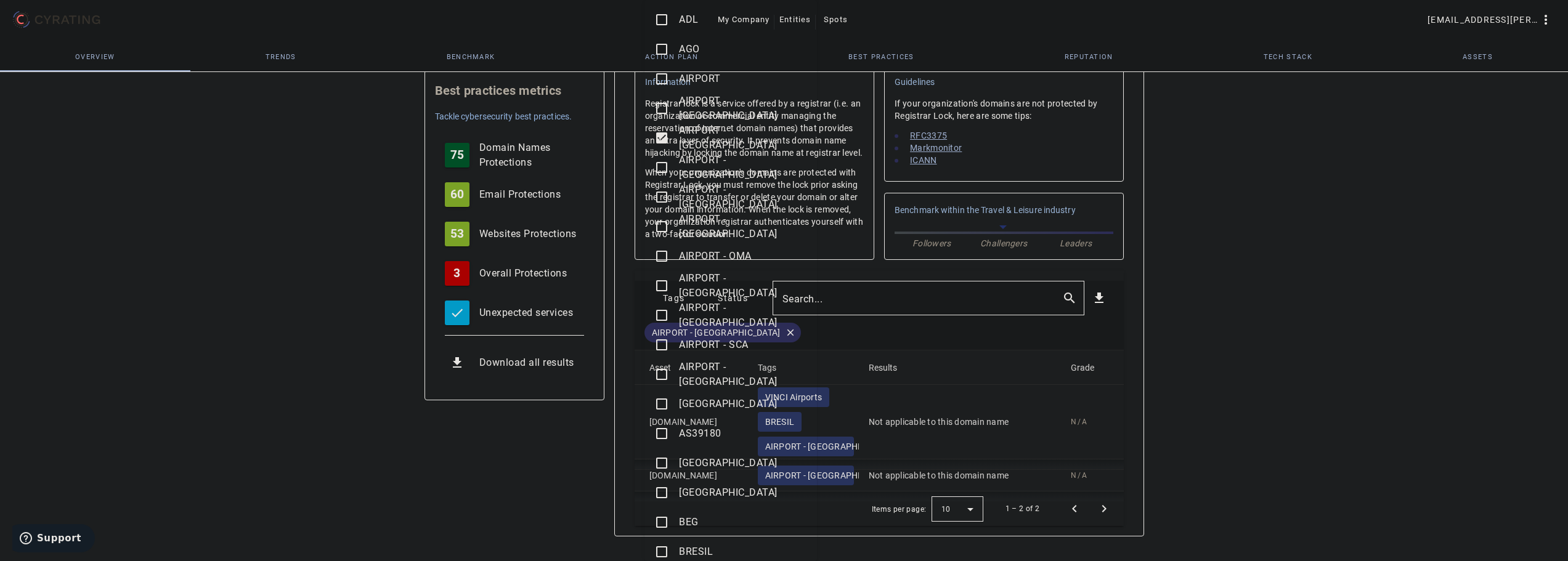
click at [545, 473] on div at bounding box center [784, 280] width 1568 height 561
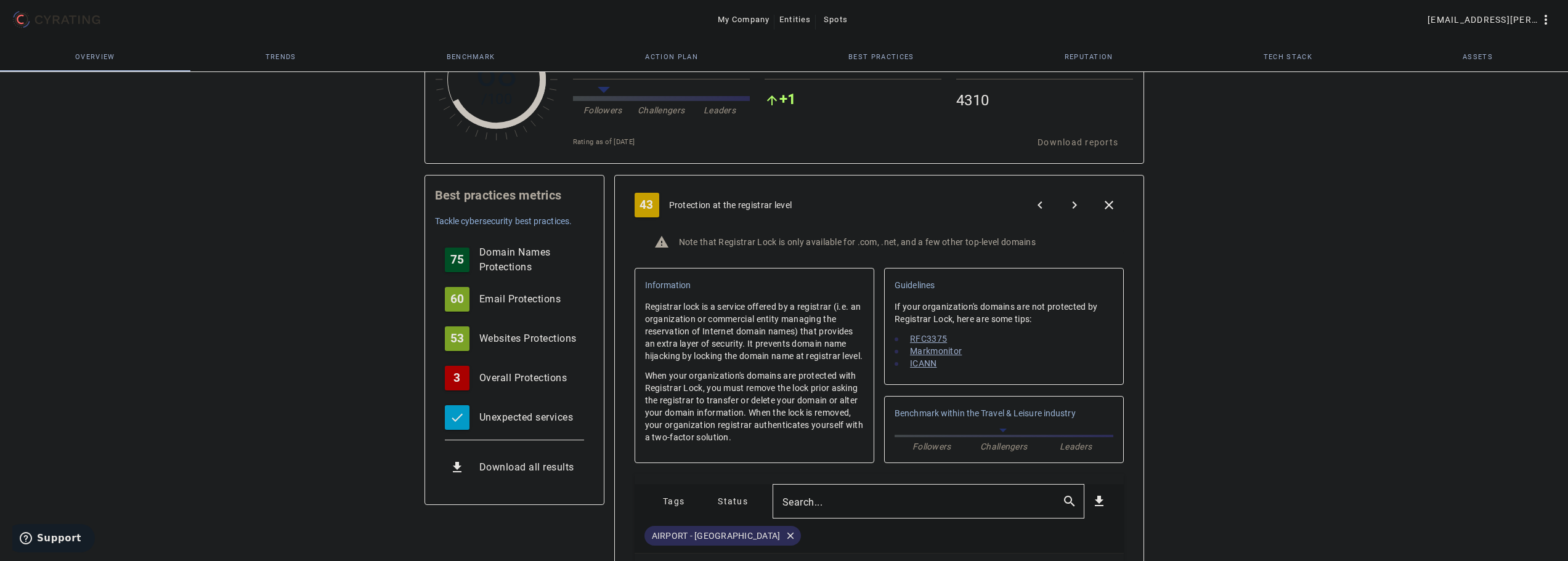
scroll to position [61, 0]
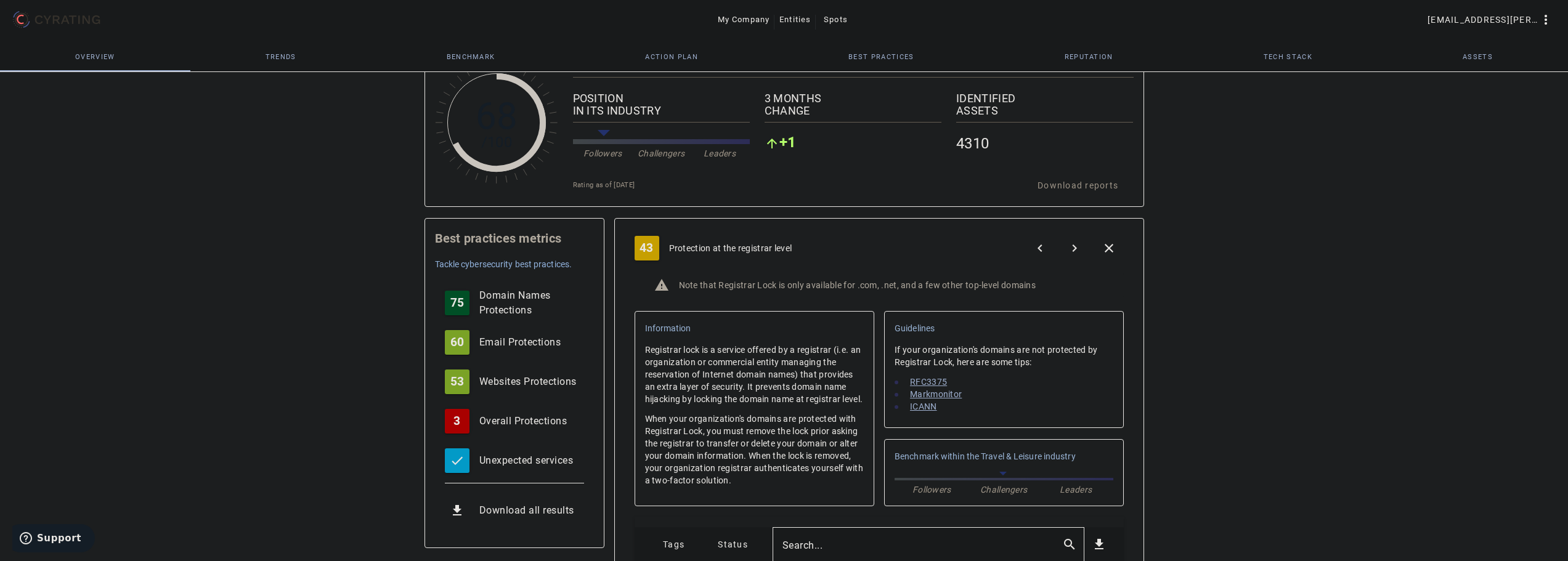
click at [1110, 248] on mat-icon "close" at bounding box center [1109, 248] width 15 height 15
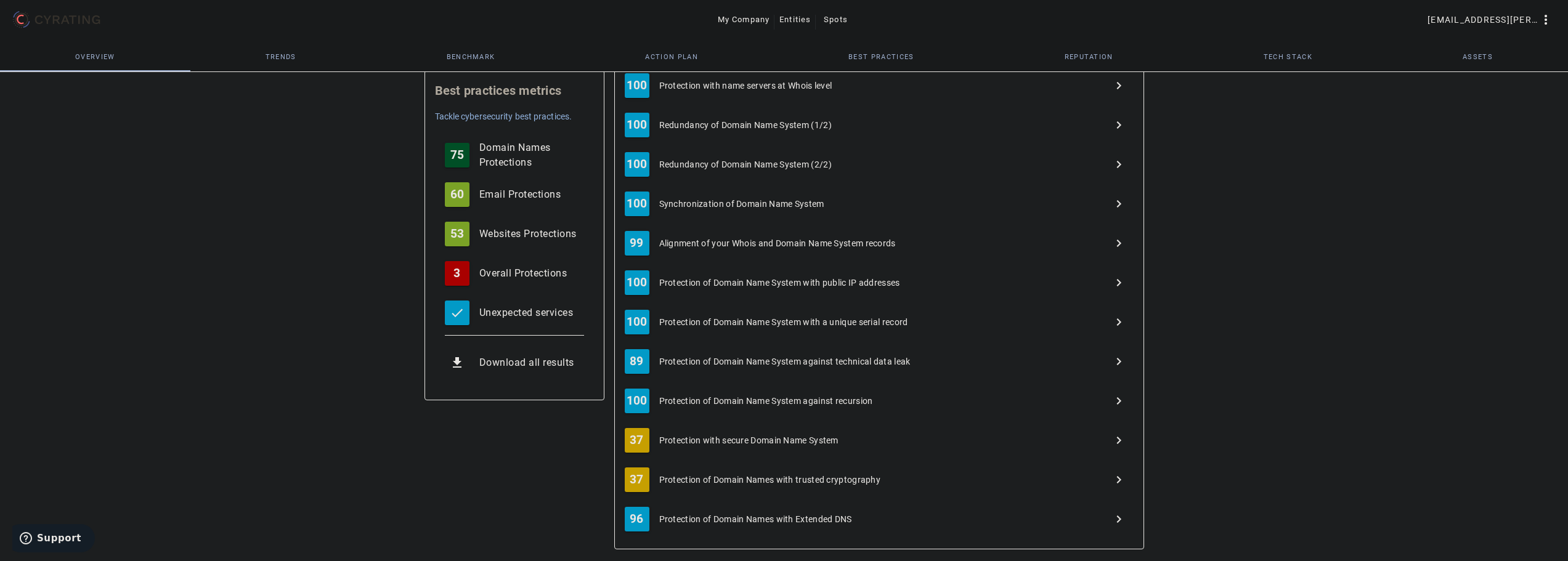
scroll to position [454, 0]
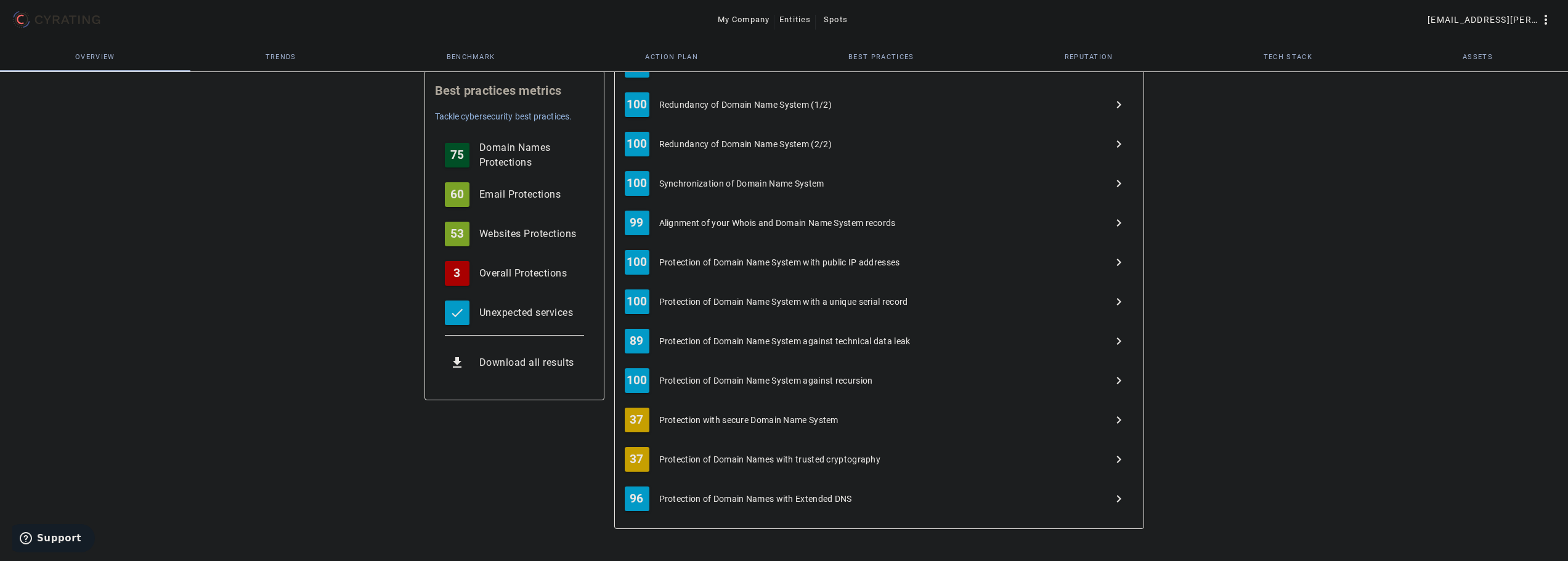
click at [770, 412] on div "37 Protection with secure Domain Name System navigate_next" at bounding box center [879, 420] width 509 height 39
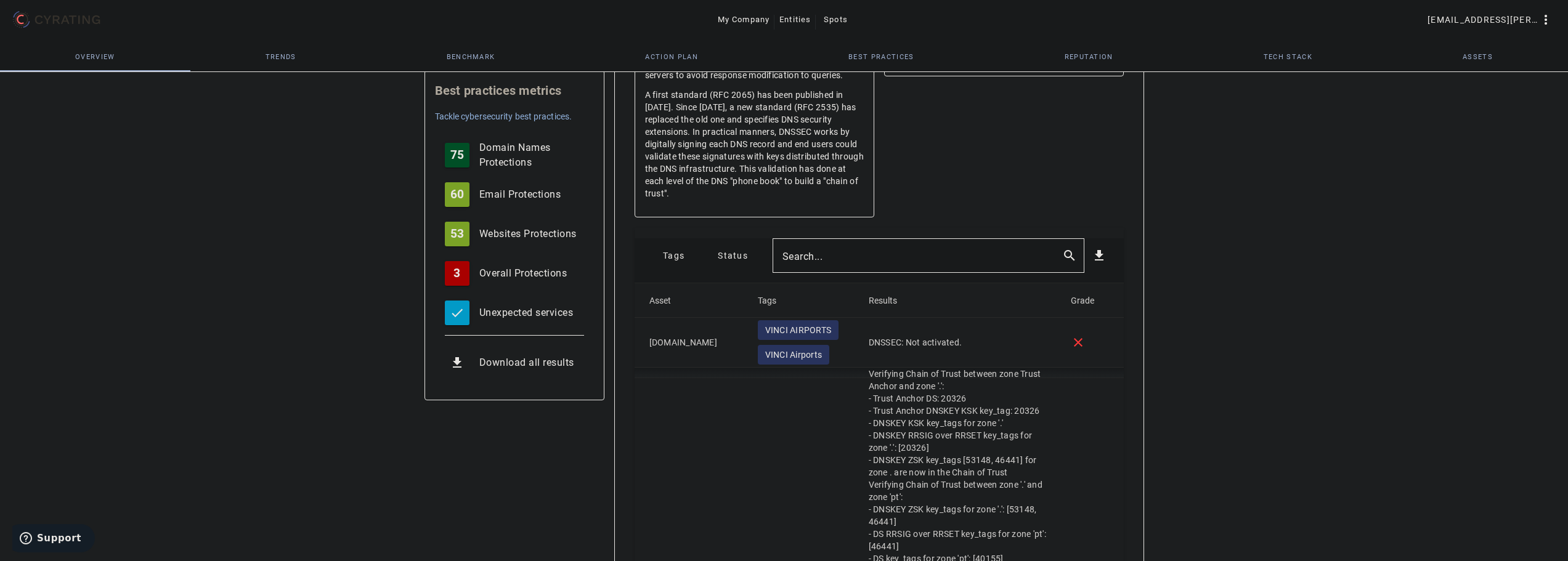
click at [838, 255] on input "Search..." at bounding box center [917, 256] width 270 height 15
click at [669, 249] on span "Tags" at bounding box center [674, 255] width 21 height 19
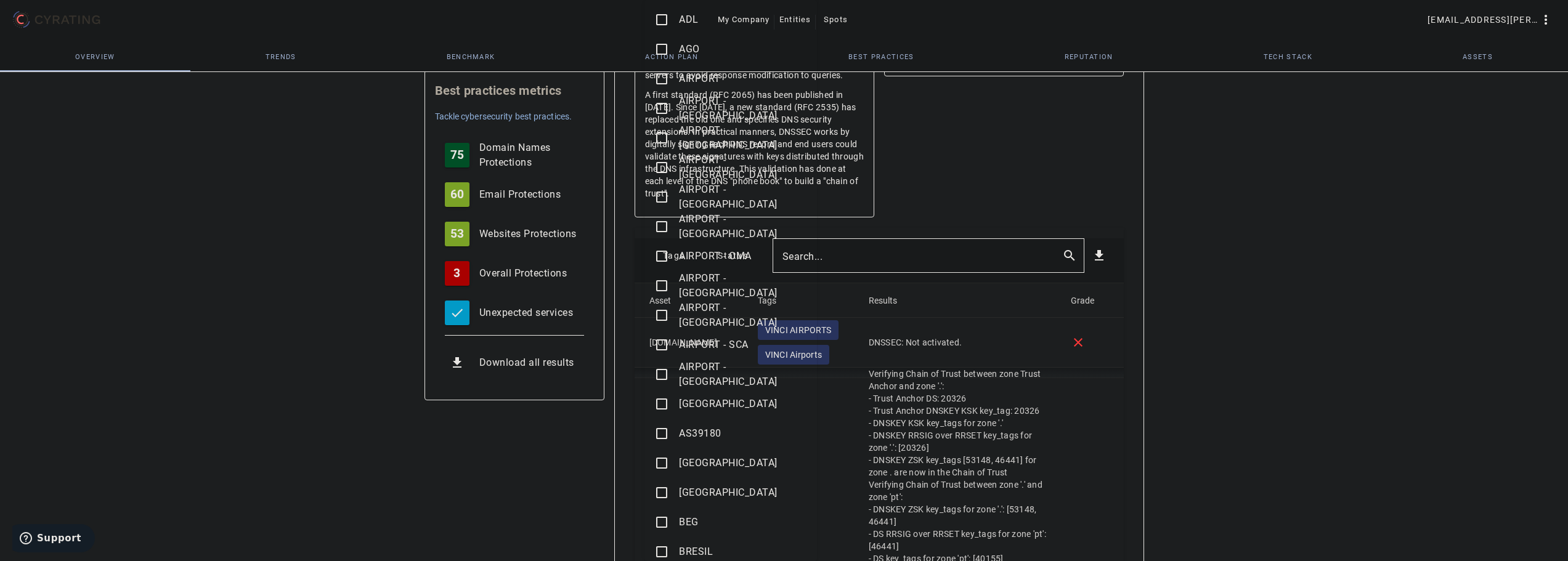
click at [665, 136] on mat-icon "check_box_outline_blank" at bounding box center [662, 138] width 15 height 15
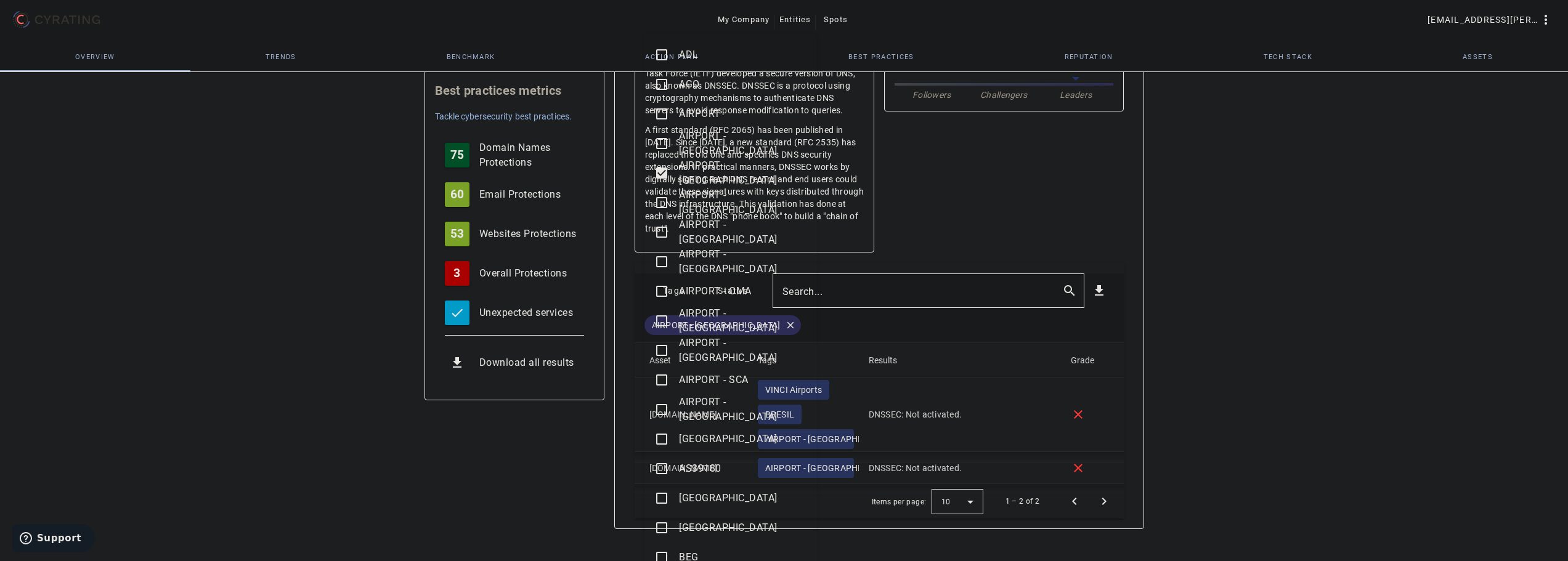
scroll to position [419, 0]
click at [540, 507] on div at bounding box center [784, 280] width 1568 height 561
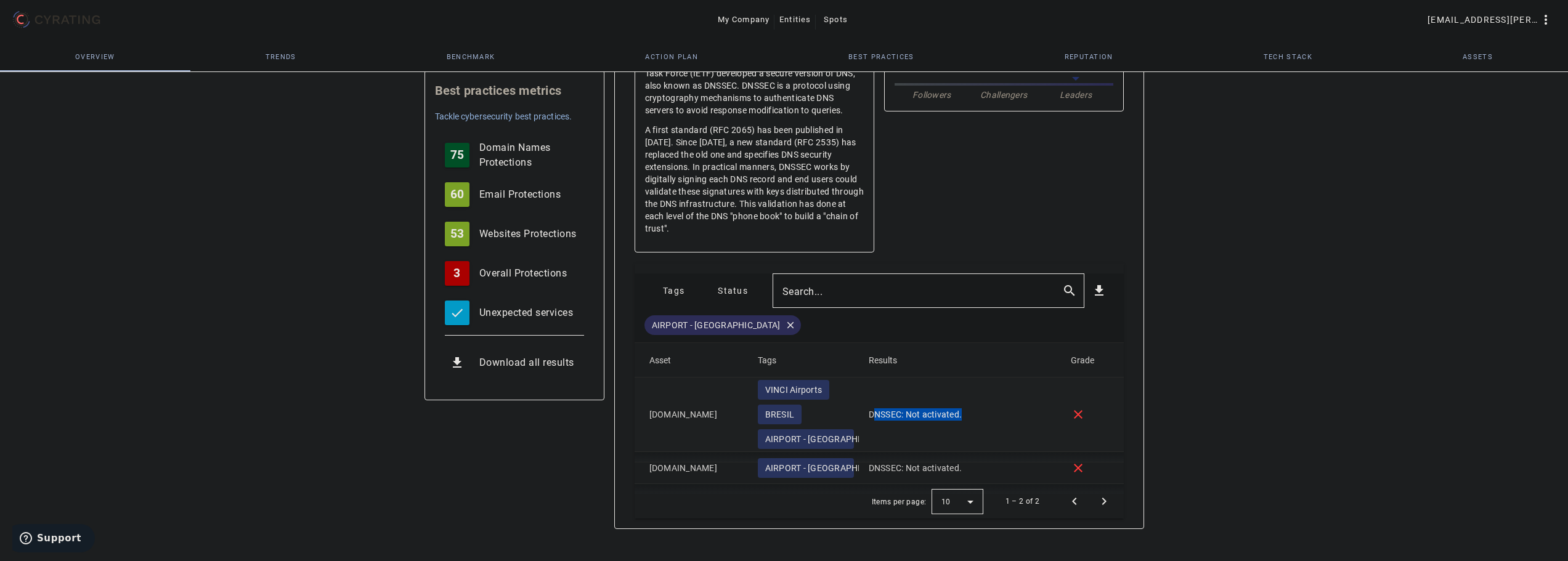
drag, startPoint x: 987, startPoint y: 417, endPoint x: 874, endPoint y: 415, distance: 113.0
click at [874, 415] on mat-cell "DNSSEC: Not activated." at bounding box center [960, 414] width 202 height 74
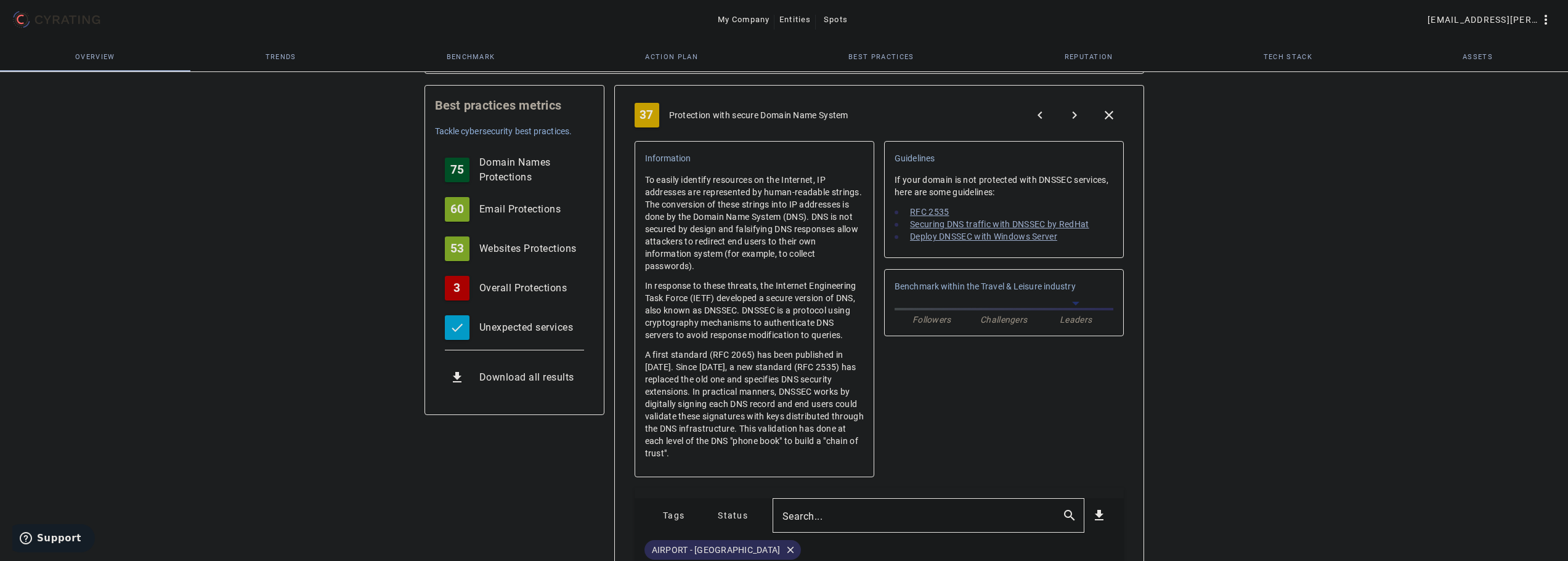
scroll to position [173, 0]
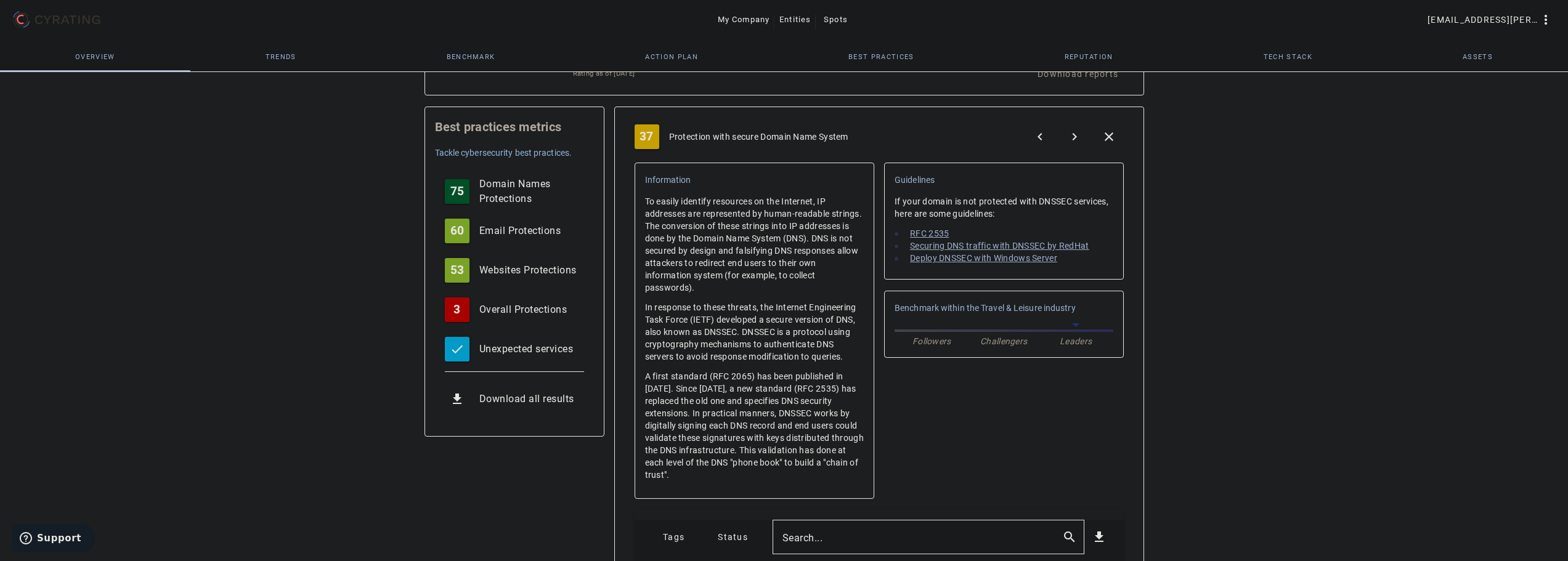
drag, startPoint x: 783, startPoint y: 475, endPoint x: 628, endPoint y: 183, distance: 330.6
click at [628, 184] on mat-card-content "37 Protection with secure Domain Name System navigate_before navigate_next clos…" at bounding box center [879, 460] width 528 height 687
copy mat-card "Information To easily identify resources on the Internet, IP addresses are repr…"
click at [1003, 427] on div "Guidelines If your domain is not protected with DNSSEC services, here are some …" at bounding box center [1003, 330] width 239 height 338
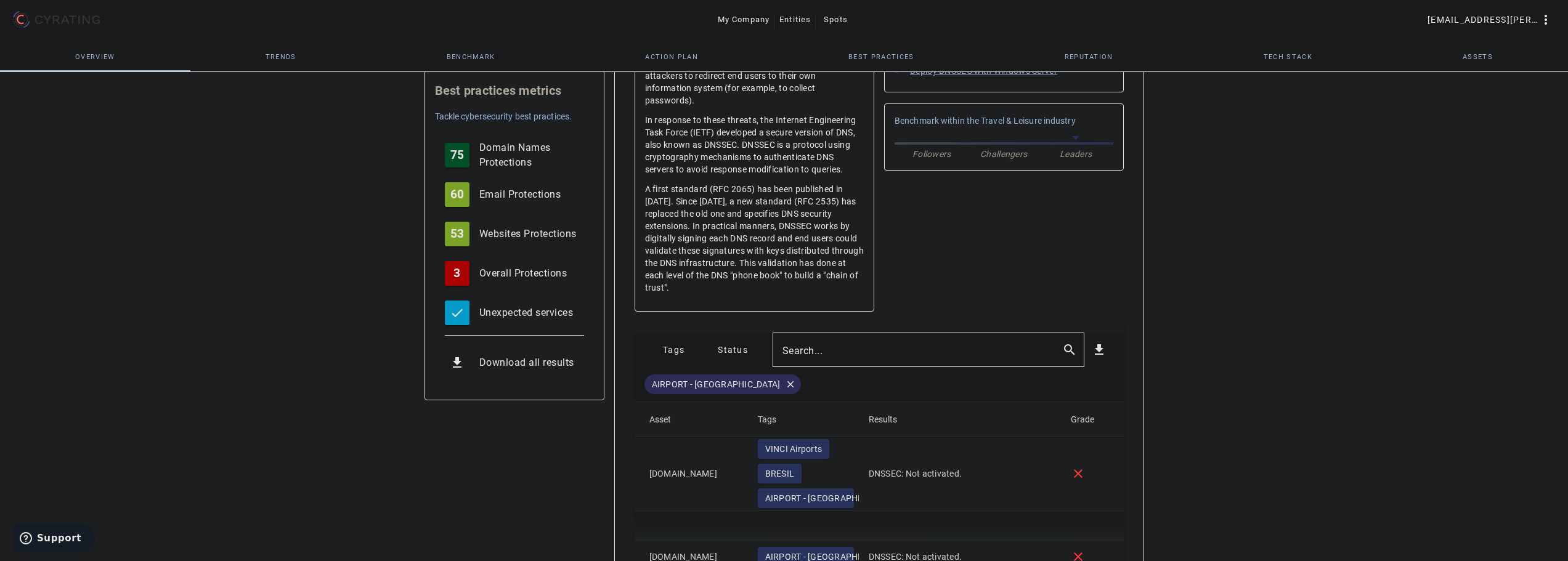
scroll to position [448, 0]
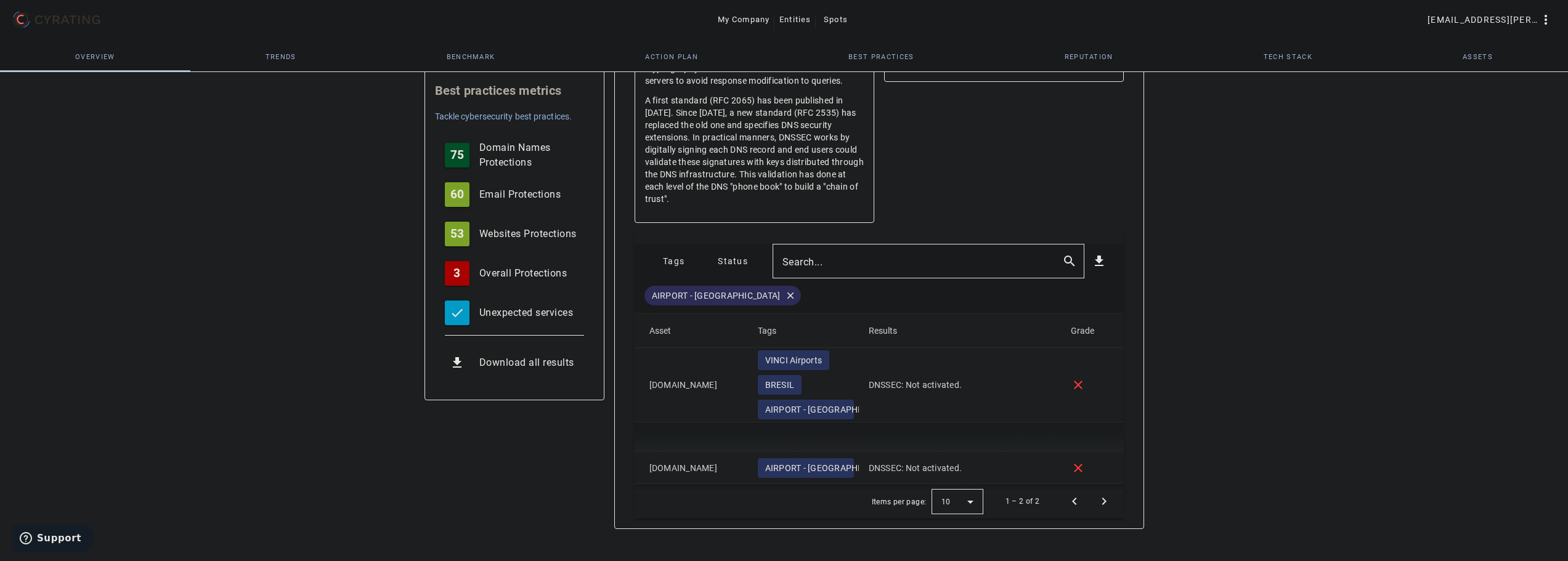
click at [62, 19] on icon at bounding box center [56, 19] width 93 height 19
